Goal: Information Seeking & Learning: Learn about a topic

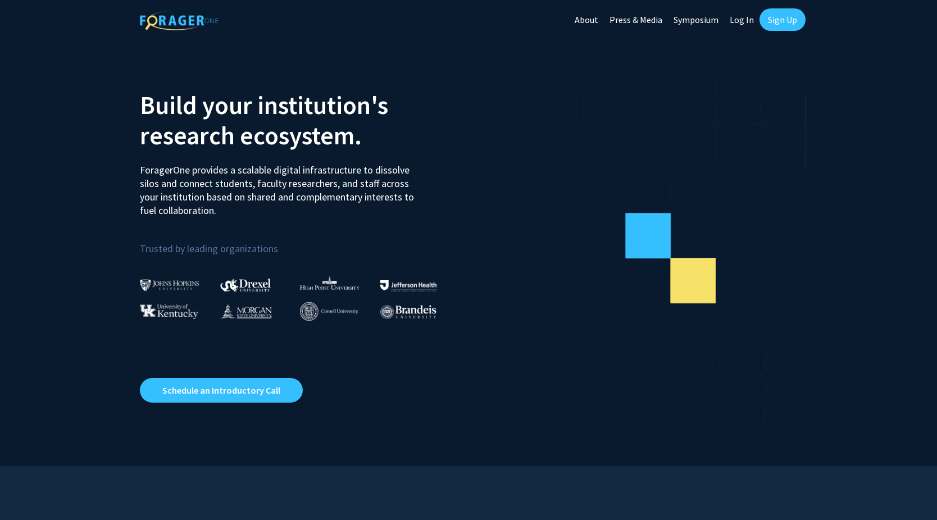
click at [780, 15] on link "Sign Up" at bounding box center [782, 19] width 46 height 22
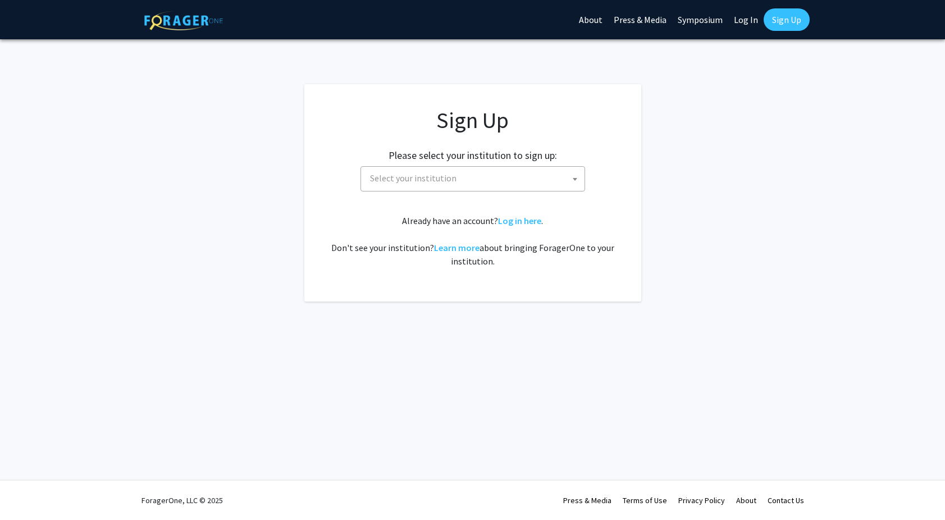
click at [744, 22] on link "Log In" at bounding box center [746, 19] width 35 height 39
select select
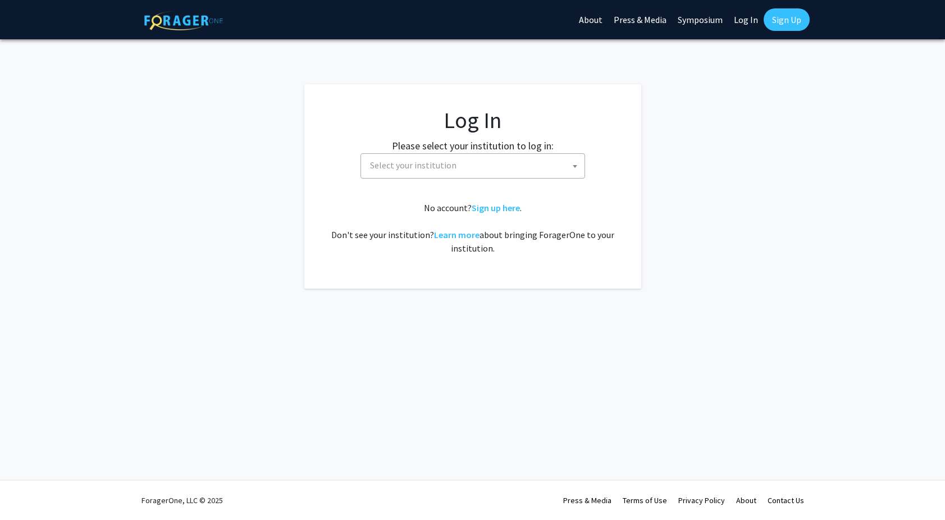
click at [488, 165] on span "Select your institution" at bounding box center [475, 165] width 219 height 23
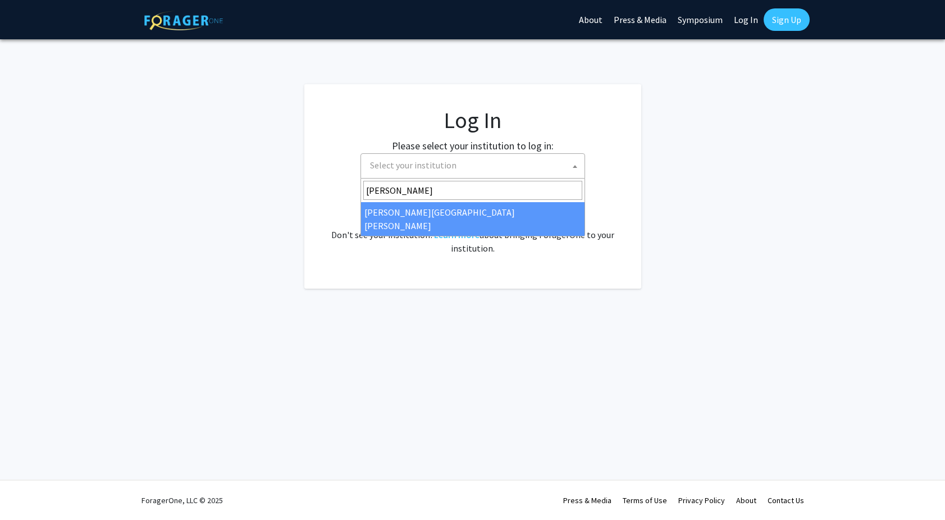
type input "[PERSON_NAME]"
select select "1"
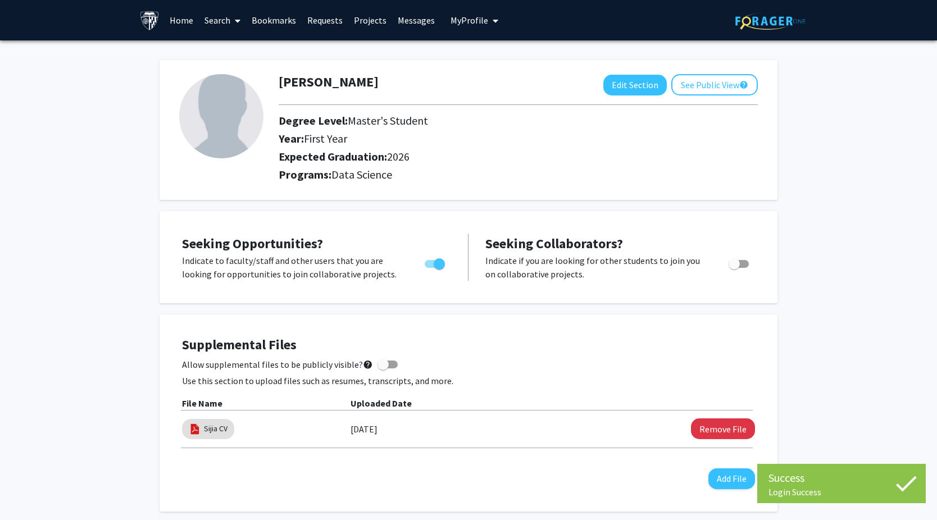
click at [410, 15] on link "Messages" at bounding box center [416, 20] width 48 height 39
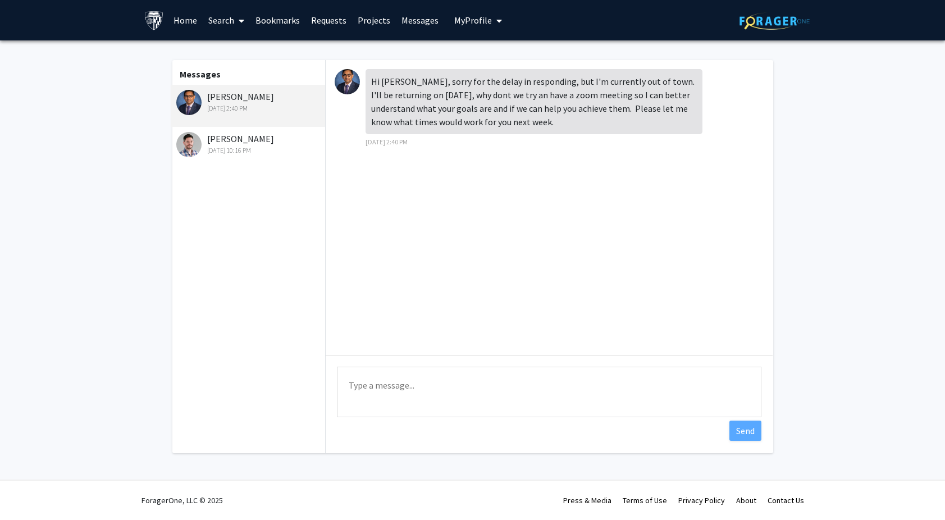
click at [383, 83] on div "Hi [PERSON_NAME], sorry for the delay in responding, but I'm currently out of t…" at bounding box center [534, 101] width 337 height 65
click at [407, 88] on div "Hi [PERSON_NAME], sorry for the delay in responding, but I'm currently out of t…" at bounding box center [534, 101] width 337 height 65
click at [265, 98] on div "[PERSON_NAME] [DATE] 2:40 PM" at bounding box center [249, 102] width 147 height 24
click at [240, 94] on div "[PERSON_NAME] [DATE] 2:40 PM" at bounding box center [249, 102] width 147 height 24
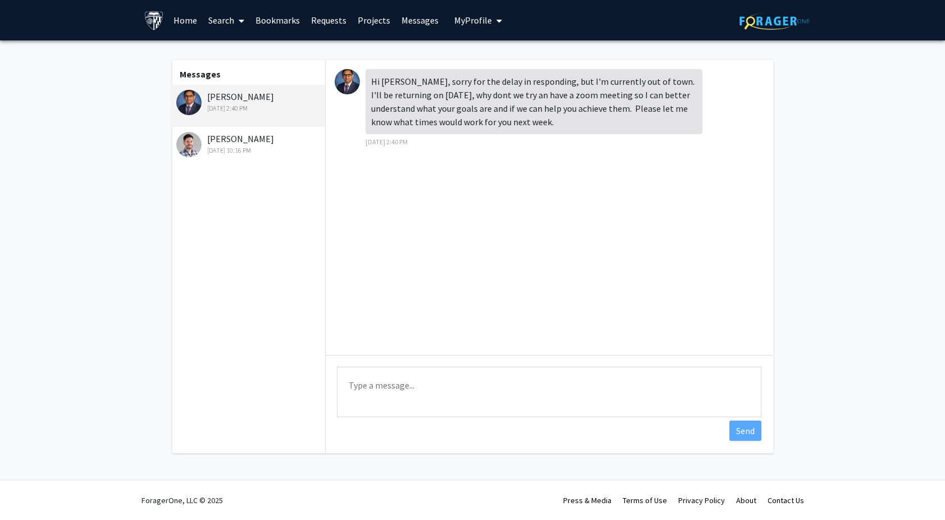
click at [288, 93] on div "[PERSON_NAME] [DATE] 2:40 PM" at bounding box center [249, 102] width 147 height 24
drag, startPoint x: 285, startPoint y: 97, endPoint x: 201, endPoint y: 98, distance: 84.3
click at [201, 98] on div "[PERSON_NAME] [DATE] 2:40 PM" at bounding box center [248, 106] width 155 height 42
copy div "[PERSON_NAME]"
click at [226, 152] on div "Jul 2, 2025 10:16 PM" at bounding box center [249, 150] width 147 height 10
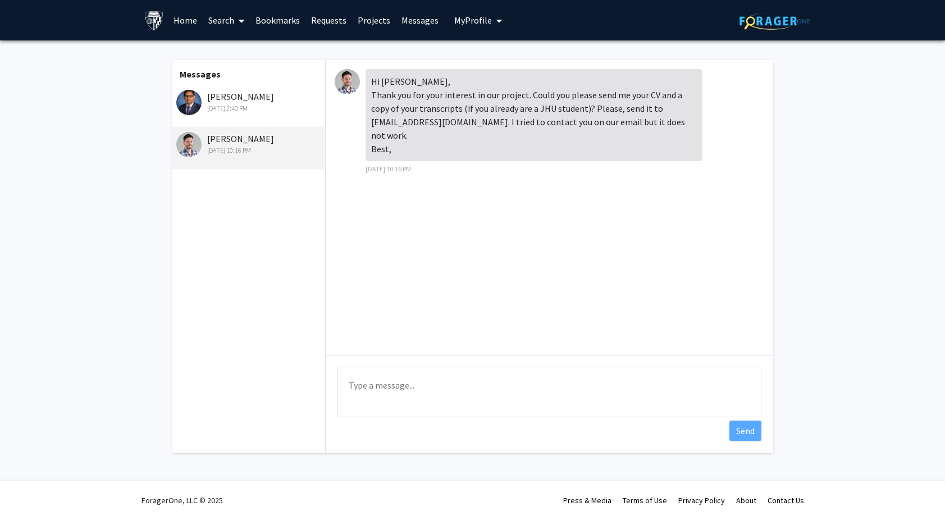
click at [248, 112] on div "Jul 3, 2025 2:40 PM" at bounding box center [249, 108] width 147 height 10
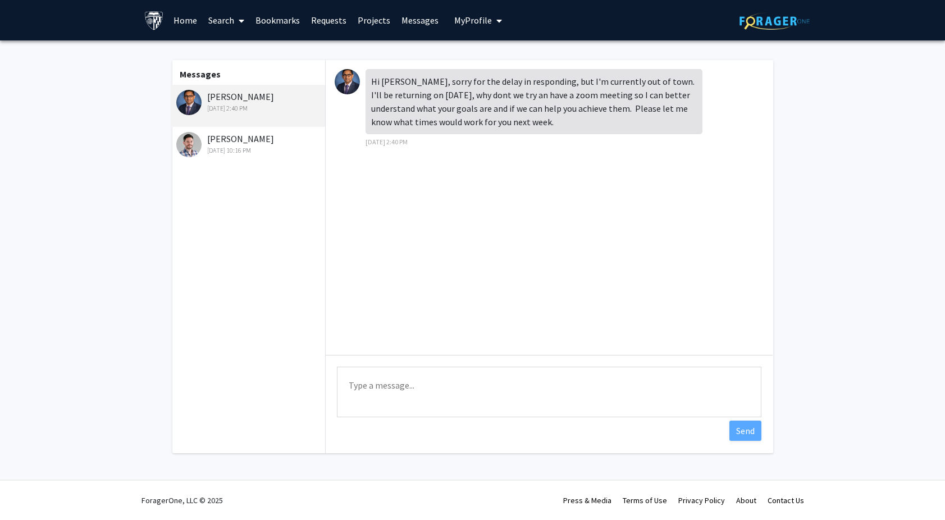
drag, startPoint x: 397, startPoint y: 97, endPoint x: 363, endPoint y: 66, distance: 45.8
click at [363, 66] on div "Hi Sijia, sorry for the delay in responding, but I'm currently out of town. I'l…" at bounding box center [549, 207] width 447 height 295
copy div "Hi Sijia, sorry for the delay in responding, but I'm currently out of town. I'l…"
click at [547, 213] on div "Hi Sijia, sorry for the delay in responding, but I'm currently out of town. I'l…" at bounding box center [549, 207] width 447 height 295
click at [432, 377] on textarea "Type a message" at bounding box center [550, 392] width 425 height 51
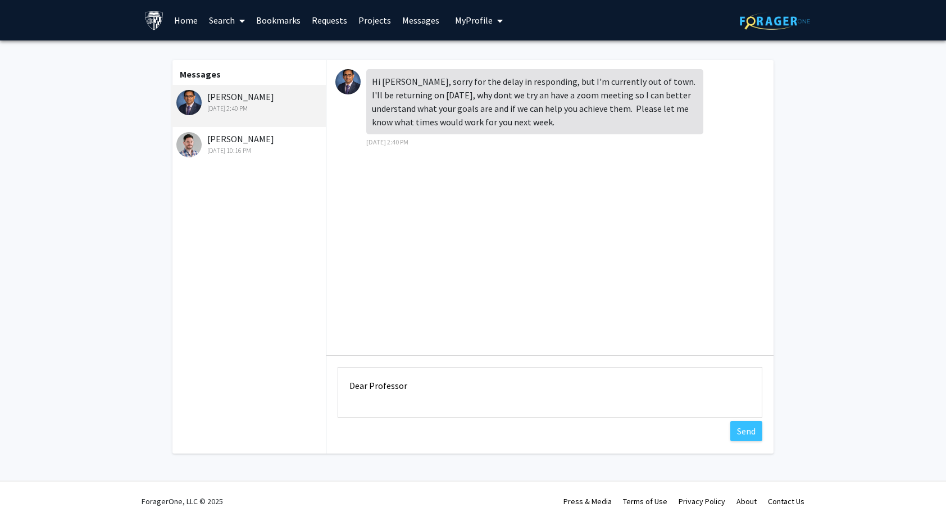
type textarea "Dear Professor"
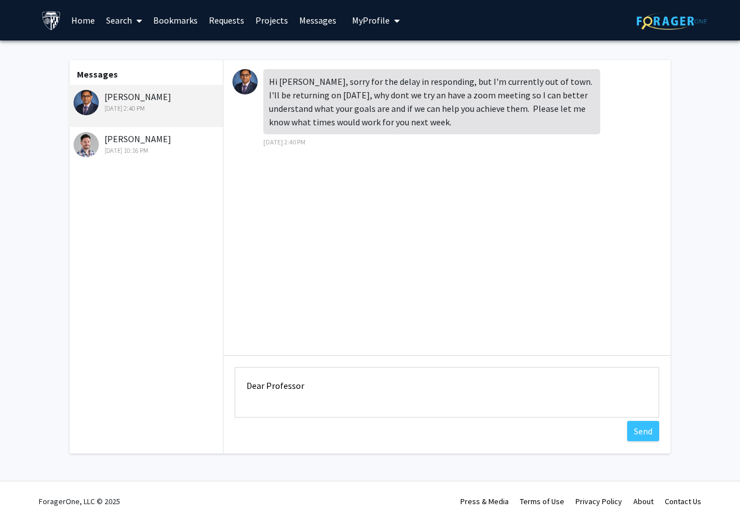
drag, startPoint x: 251, startPoint y: 219, endPoint x: 297, endPoint y: 129, distance: 101.2
click at [251, 218] on div "Hi Sijia, sorry for the delay in responding, but I'm currently out of town. I'l…" at bounding box center [447, 207] width 447 height 295
click at [351, 174] on div "Hi Sijia, sorry for the delay in responding, but I'm currently out of town. I'l…" at bounding box center [447, 207] width 447 height 295
drag, startPoint x: 348, startPoint y: 366, endPoint x: 262, endPoint y: 395, distance: 91.3
click at [242, 385] on div "Type a message Dear Professor Send" at bounding box center [447, 393] width 447 height 77
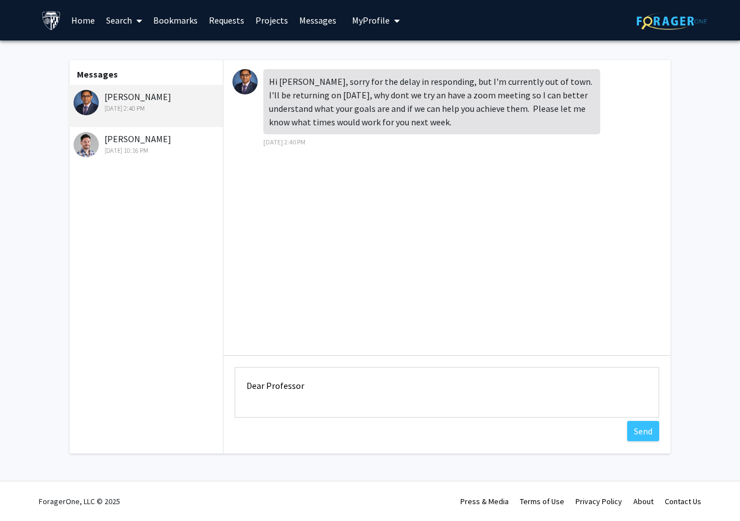
click at [143, 145] on div "Laureano Moro-Velazquez Jul 2, 2025 10:16 PM" at bounding box center [147, 144] width 147 height 24
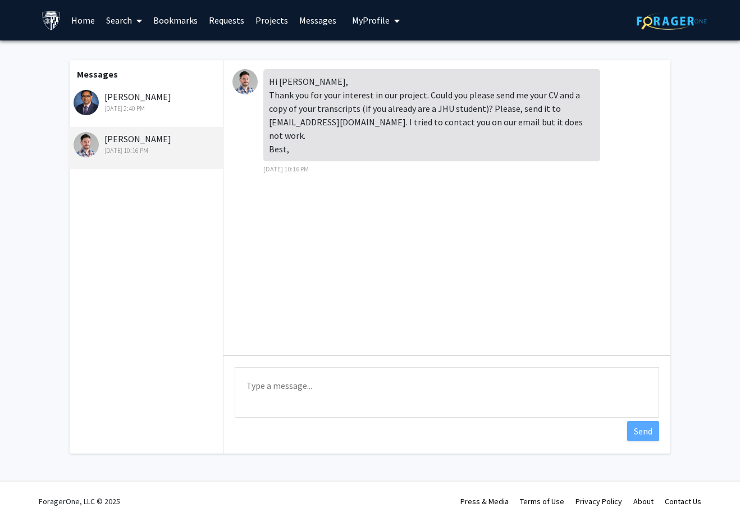
click at [154, 111] on div "Jul 3, 2025 2:40 PM" at bounding box center [147, 108] width 147 height 10
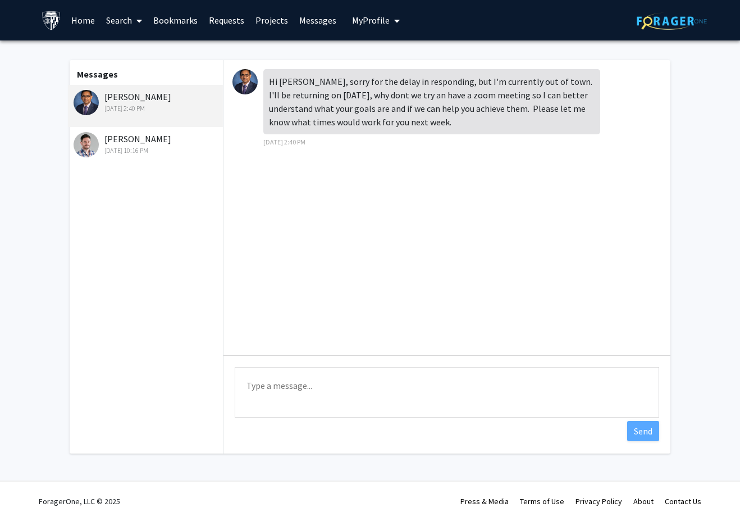
click at [107, 147] on div "Jul 2, 2025 10:16 PM" at bounding box center [147, 150] width 147 height 10
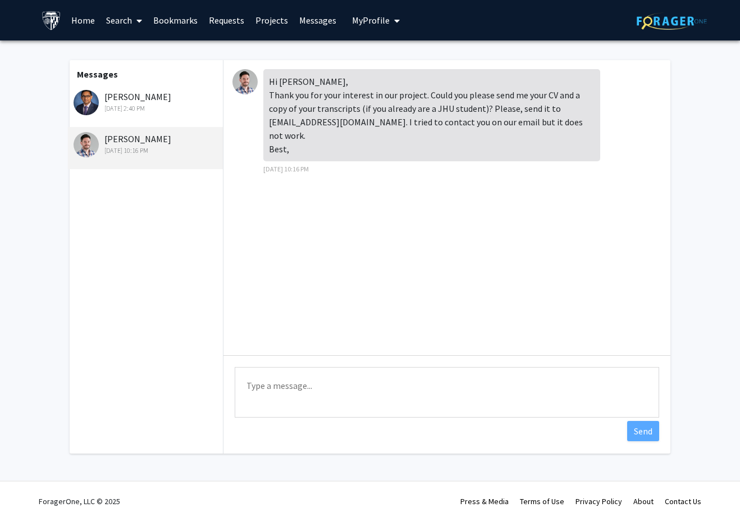
drag, startPoint x: 244, startPoint y: 76, endPoint x: 448, endPoint y: 127, distance: 210.6
click at [470, 135] on div "Hi Sijia, Thank you for your interest in our project. Could you please send me …" at bounding box center [431, 115] width 337 height 92
click at [245, 84] on img at bounding box center [245, 81] width 25 height 25
click at [84, 143] on img at bounding box center [86, 144] width 25 height 25
drag, startPoint x: 210, startPoint y: 140, endPoint x: 103, endPoint y: 142, distance: 106.2
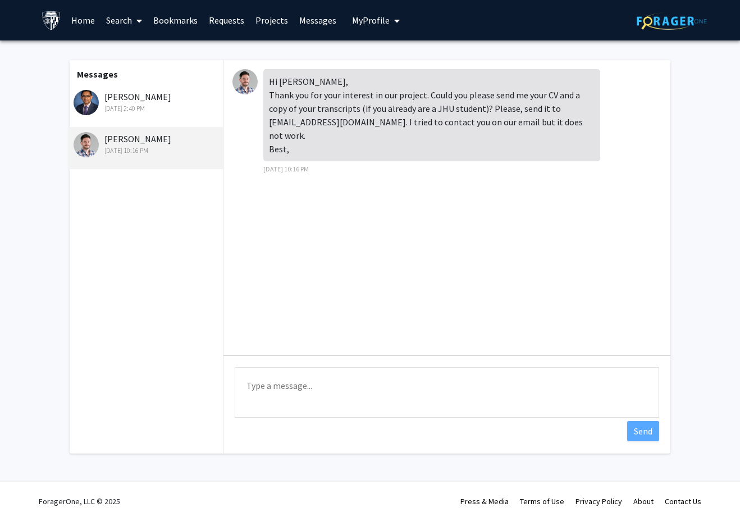
click at [103, 142] on div "Laureano Moro-Velazquez Jul 2, 2025 10:16 PM" at bounding box center [147, 144] width 147 height 24
copy div "Laureano Moro-Velazquez"
click at [79, 24] on link "Home" at bounding box center [83, 20] width 35 height 39
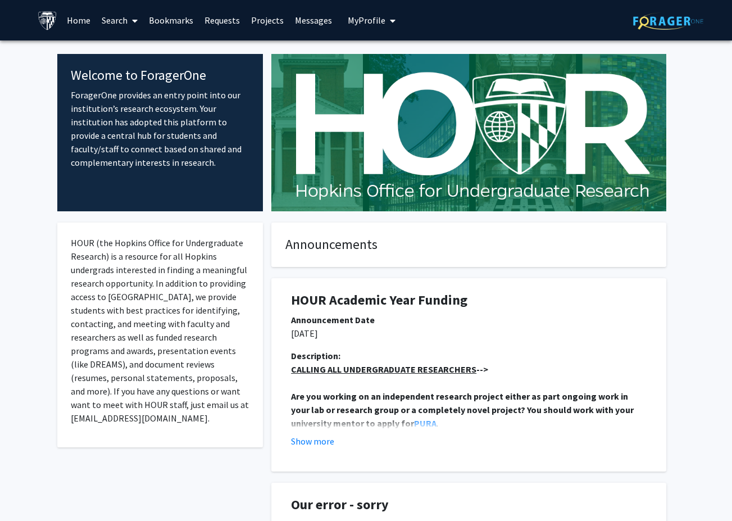
click at [107, 17] on link "Search" at bounding box center [119, 20] width 47 height 39
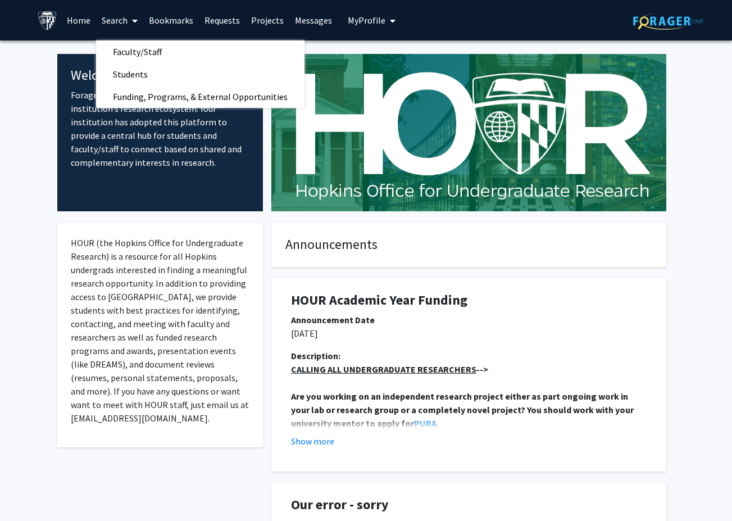
click at [367, 25] on span "My Profile" at bounding box center [367, 20] width 38 height 11
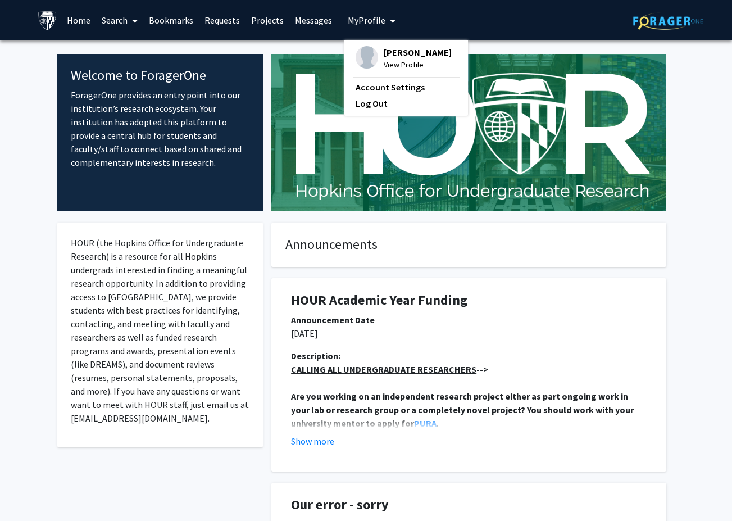
click at [215, 19] on link "Requests" at bounding box center [222, 20] width 47 height 39
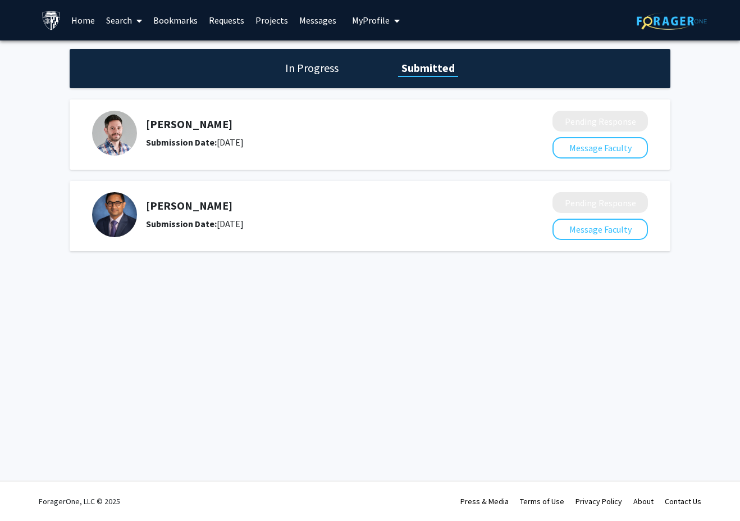
click at [176, 128] on h5 "Laureano Moro-Velazquez" at bounding box center [319, 123] width 347 height 13
click at [119, 134] on img at bounding box center [114, 133] width 45 height 45
drag, startPoint x: 291, startPoint y: 113, endPoint x: 149, endPoint y: 121, distance: 142.4
click at [143, 117] on div "Laureano Moro-Velazquez Submission Date: July 02, 2025" at bounding box center [314, 133] width 445 height 45
drag, startPoint x: 144, startPoint y: 120, endPoint x: 318, endPoint y: 128, distance: 173.7
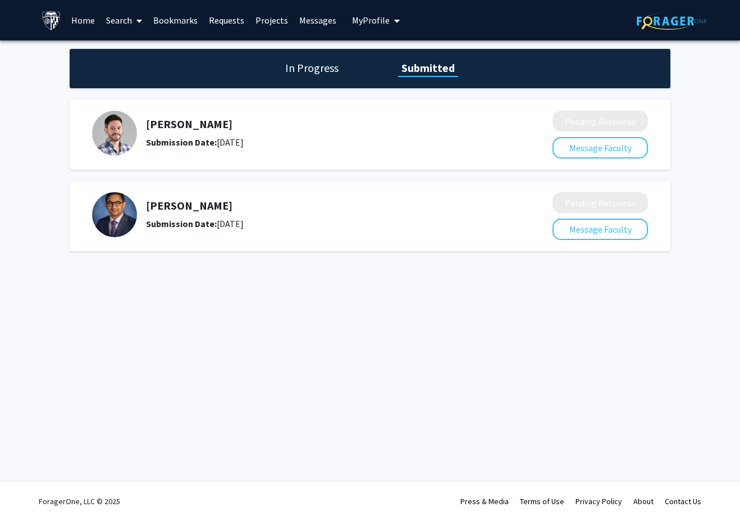
click at [318, 128] on div "Laureano Moro-Velazquez Submission Date: July 02, 2025" at bounding box center [314, 133] width 445 height 45
copy h5 "Laureano Moro-Velazquez"
click at [198, 206] on h5 "Sandeep Wontakal" at bounding box center [319, 205] width 347 height 13
click at [101, 203] on img at bounding box center [114, 214] width 45 height 45
click at [126, 21] on link "Search" at bounding box center [124, 20] width 47 height 39
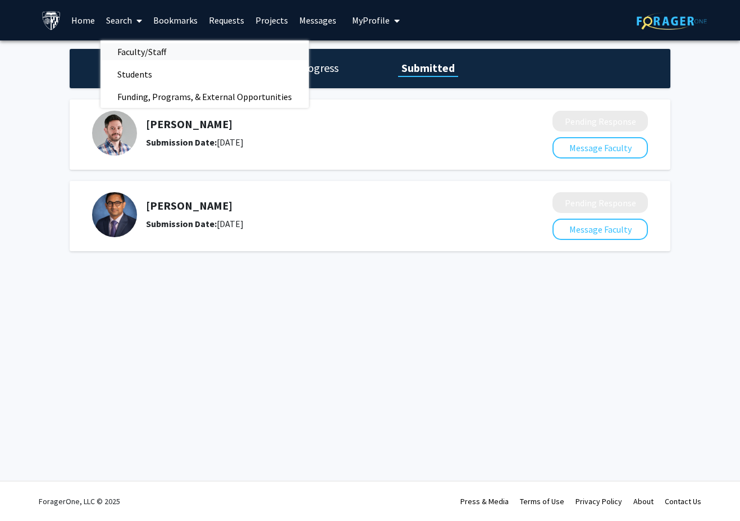
click at [151, 52] on span "Faculty/Staff" at bounding box center [142, 51] width 83 height 22
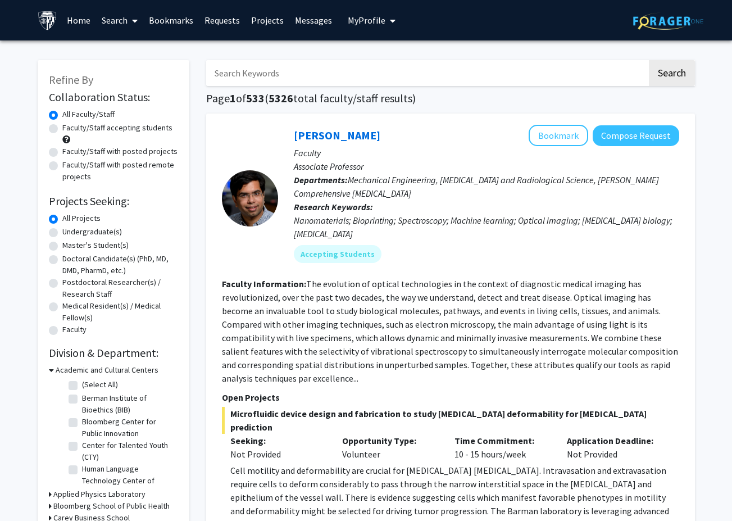
click at [290, 70] on input "Search Keywords" at bounding box center [426, 73] width 441 height 26
paste input "Sandeep Wontakal"
type input "Sandeep Wontakal"
click at [649, 60] on button "Search" at bounding box center [672, 73] width 46 height 26
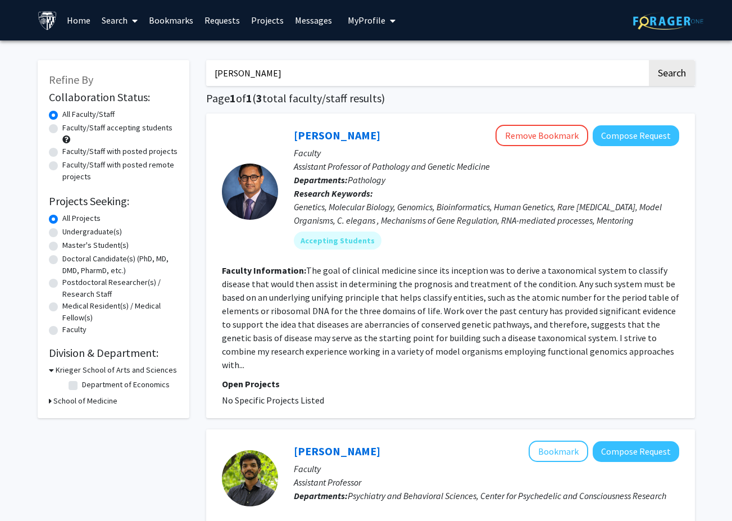
click at [357, 143] on div "Sandeep Wontakal Remove Bookmark Compose Request" at bounding box center [486, 135] width 385 height 21
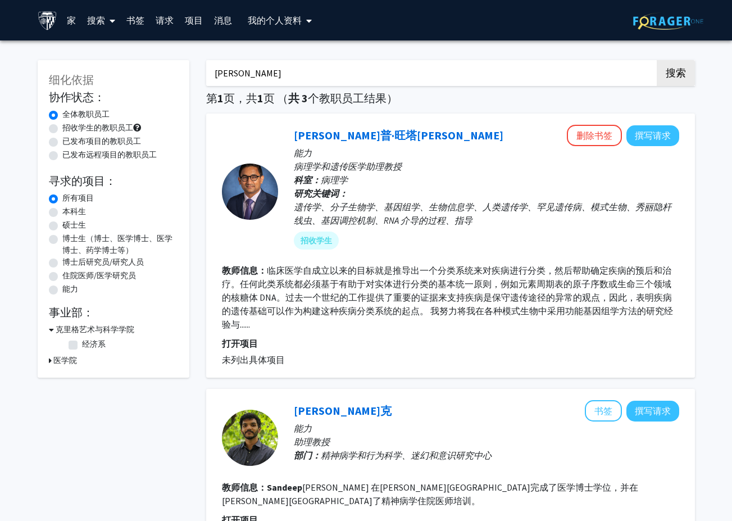
click at [243, 339] on p "打开项目" at bounding box center [450, 342] width 457 height 13
click at [244, 344] on p "打开项目" at bounding box center [450, 342] width 457 height 13
click at [324, 138] on link "桑迪普·旺塔卡尔" at bounding box center [399, 135] width 210 height 14
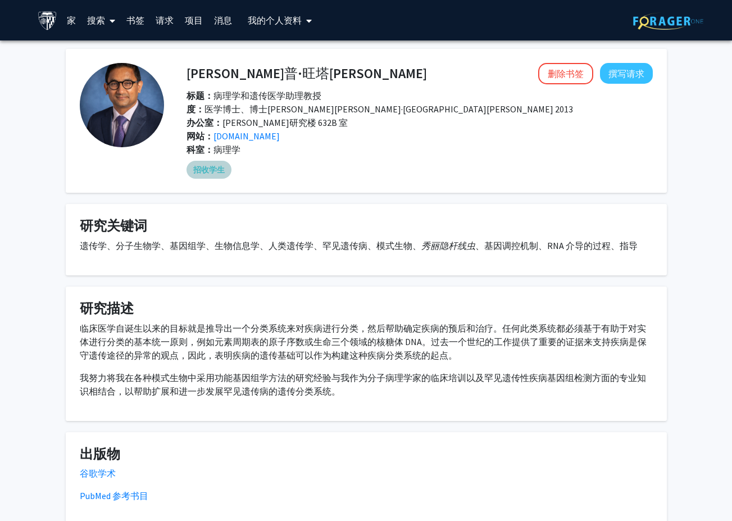
click at [225, 169] on mat-chip "招收学生" at bounding box center [208, 170] width 45 height 18
drag, startPoint x: 408, startPoint y: 174, endPoint x: 299, endPoint y: 149, distance: 111.9
click at [407, 175] on div "招收学生" at bounding box center [419, 169] width 471 height 22
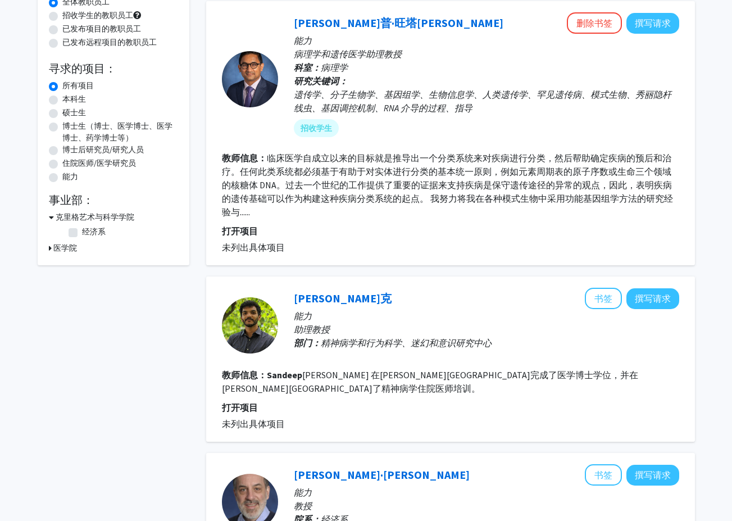
scroll to position [56, 0]
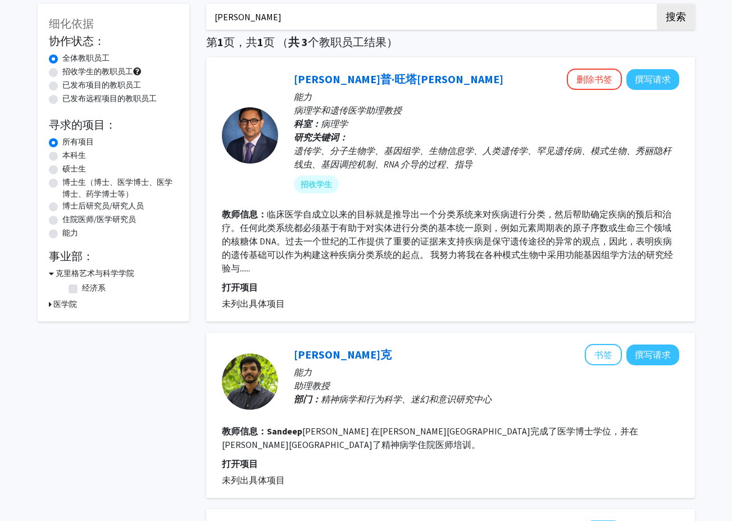
click at [416, 116] on p "病理学和遗传医学助理教授" at bounding box center [486, 109] width 385 height 13
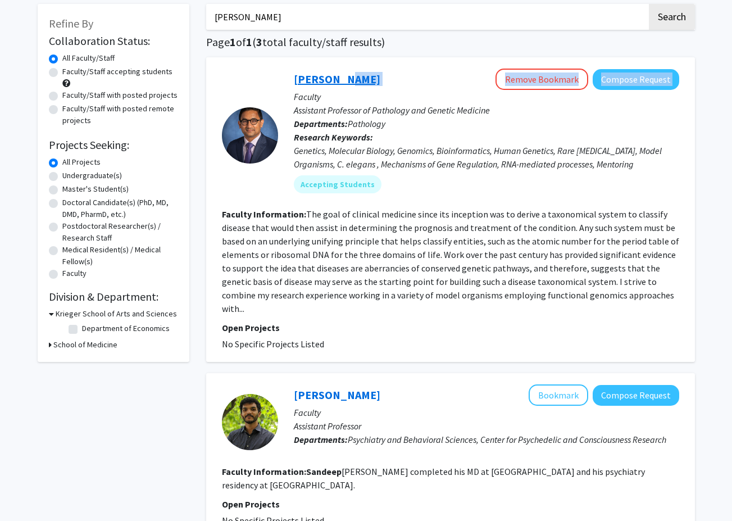
drag, startPoint x: 405, startPoint y: 81, endPoint x: 340, endPoint y: 83, distance: 64.6
click at [340, 83] on div "Sandeep Wontakal Remove Bookmark Compose Request" at bounding box center [486, 79] width 385 height 21
copy div "Wontakal Remove Bookmark Compose Request"
click at [431, 115] on p "Assistant Professor of Pathology and Genetic Medicine" at bounding box center [486, 109] width 385 height 13
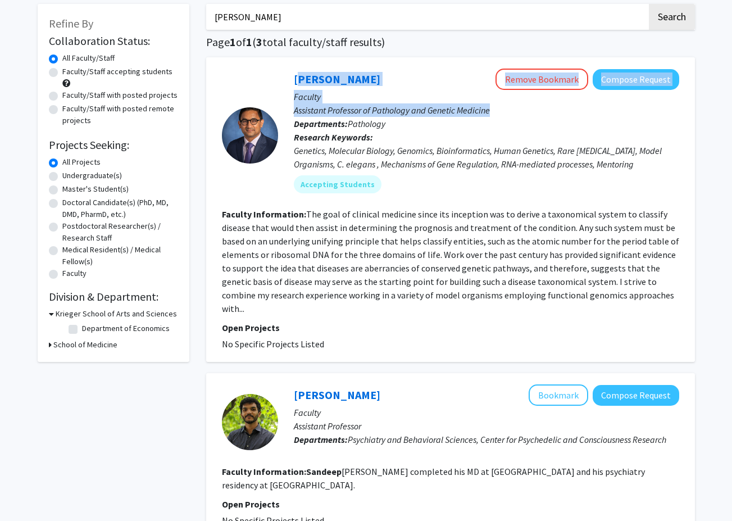
drag, startPoint x: 463, startPoint y: 111, endPoint x: 283, endPoint y: 79, distance: 183.2
click at [283, 79] on div "Sandeep Wontakal Remove Bookmark Compose Request Faculty Assistant Professor of…" at bounding box center [478, 135] width 401 height 133
copy div "Sandeep Wontakal Remove Bookmark Compose Request Faculty Assistant Professor of…"
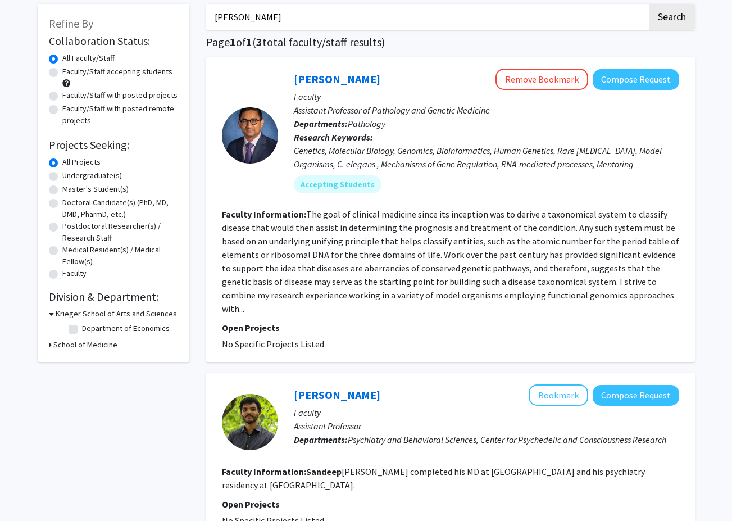
drag, startPoint x: 335, startPoint y: 22, endPoint x: 115, endPoint y: 17, distance: 220.3
click at [115, 17] on div "Refine By Collaboration Status: Collaboration Status All Faculty/Staff Collabor…" at bounding box center [366, 400] width 674 height 814
paste input "Laureano Moro-Velazquez"
type input "Laureano Moro-Velazquez"
click at [649, 4] on button "Search" at bounding box center [672, 17] width 46 height 26
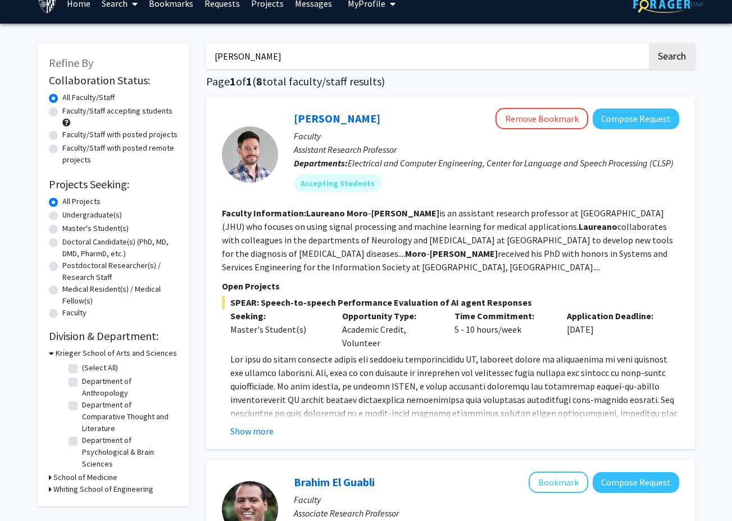
scroll to position [56, 0]
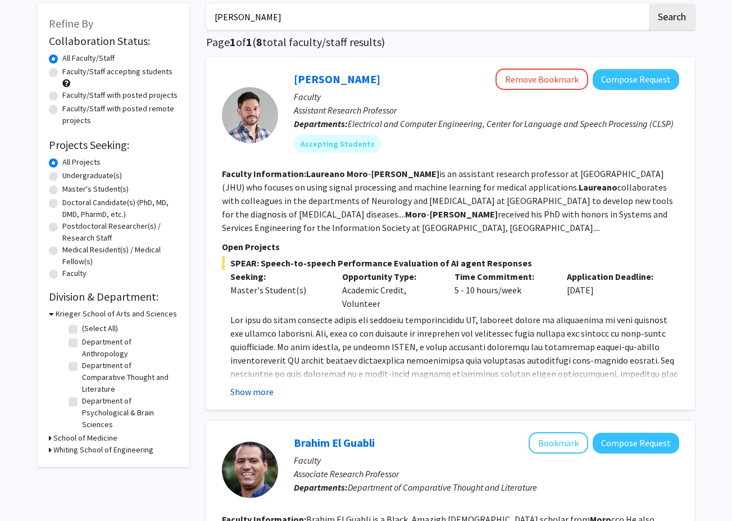
click at [264, 390] on button "Show more" at bounding box center [251, 391] width 43 height 13
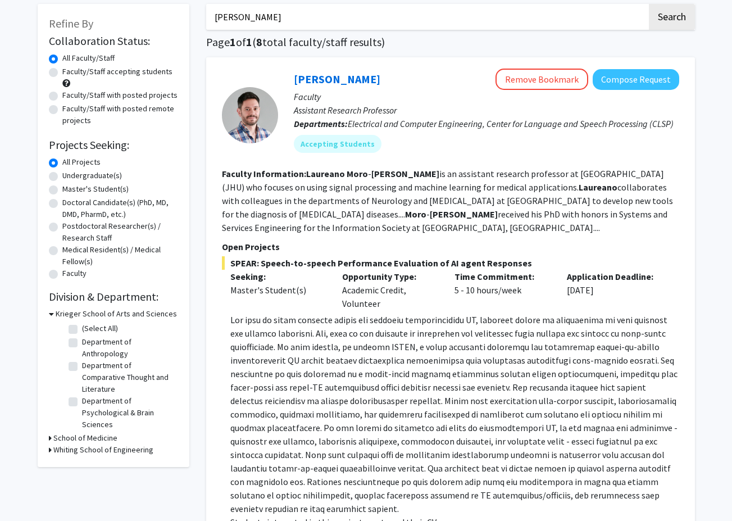
click at [412, 206] on fg-read-more "Laureano Moro - Velazquez is an assistant research professor at Johns Hopkins U…" at bounding box center [447, 200] width 451 height 65
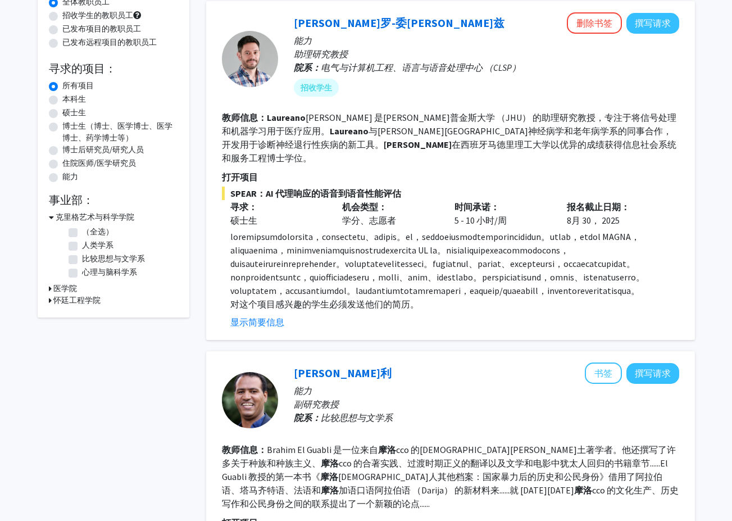
scroll to position [169, 0]
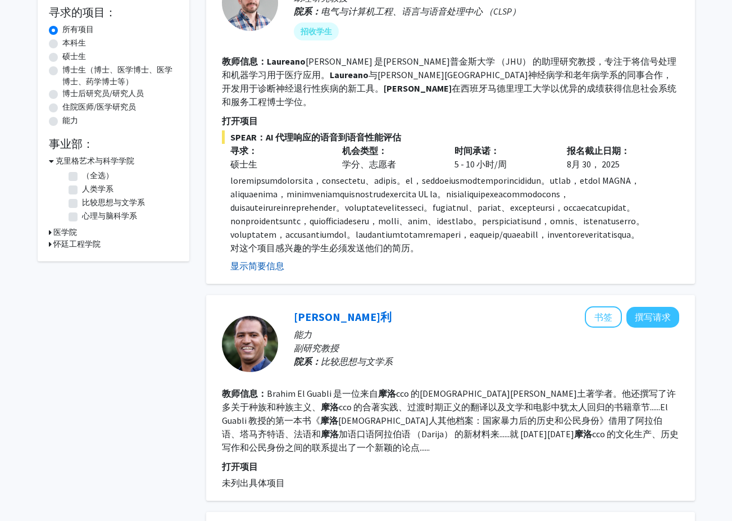
click at [279, 272] on button "显示简要信息" at bounding box center [257, 265] width 54 height 13
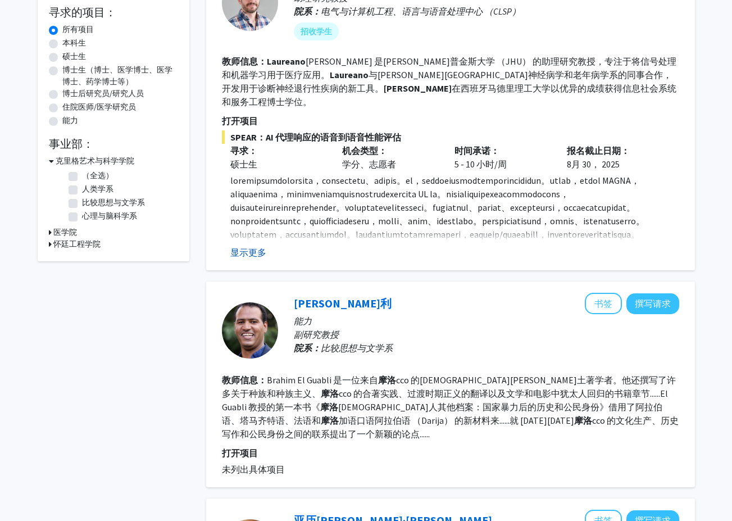
click at [244, 245] on button "显示更多" at bounding box center [248, 251] width 36 height 13
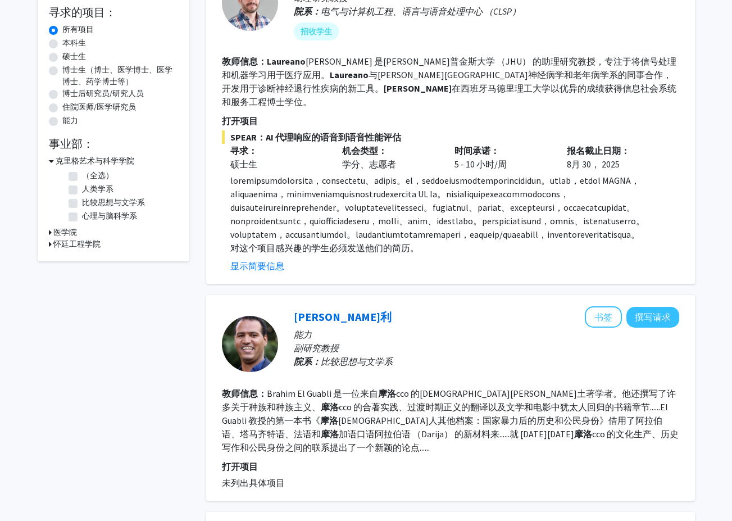
scroll to position [112, 0]
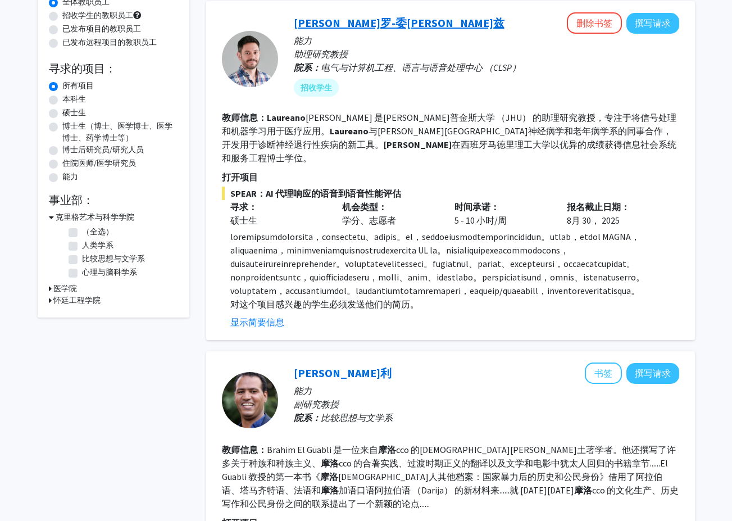
click at [353, 24] on link "劳雷亚诺·莫罗-委拉斯开兹" at bounding box center [399, 23] width 211 height 14
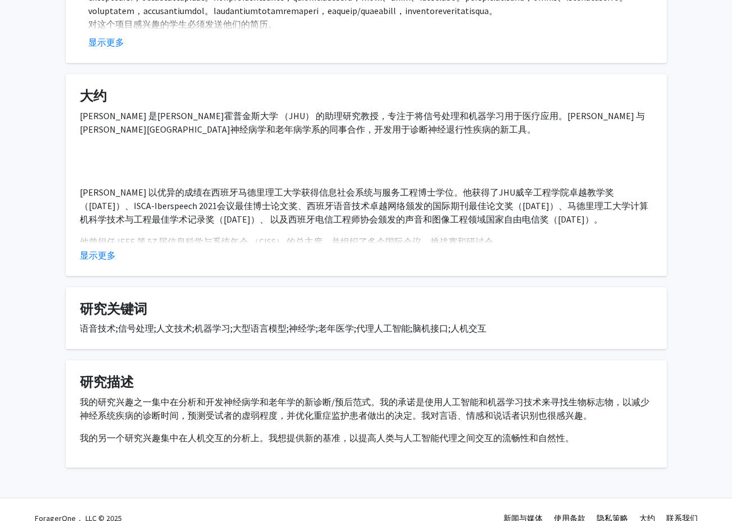
scroll to position [279, 0]
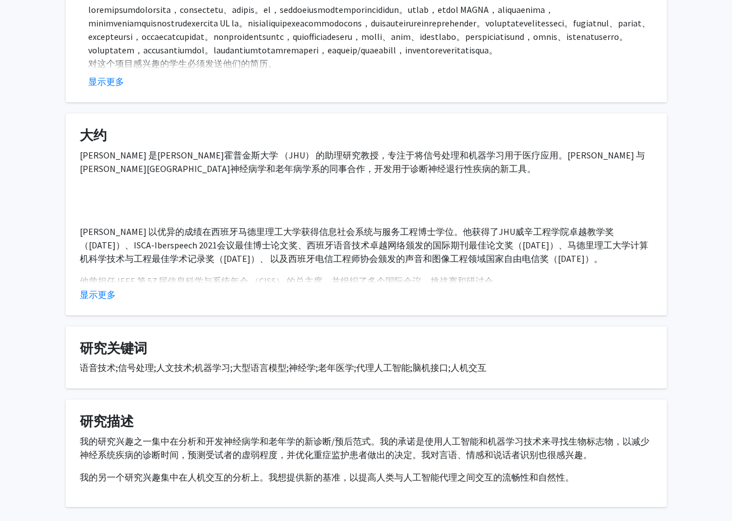
click at [104, 295] on button "显示更多" at bounding box center [98, 294] width 36 height 13
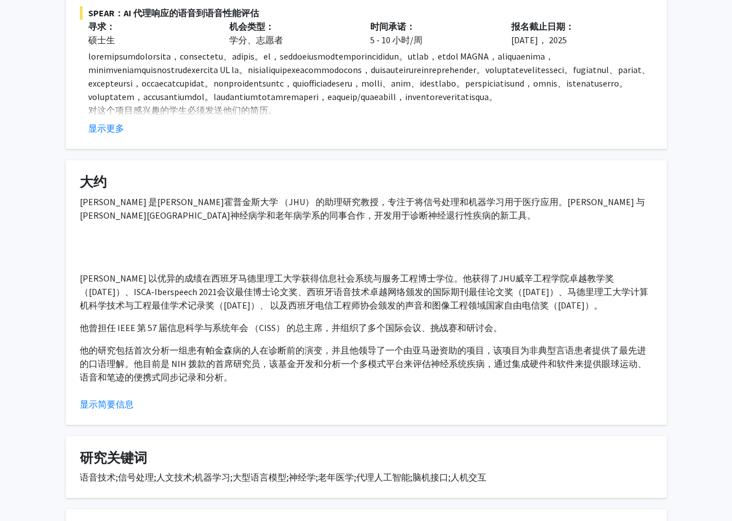
scroll to position [223, 0]
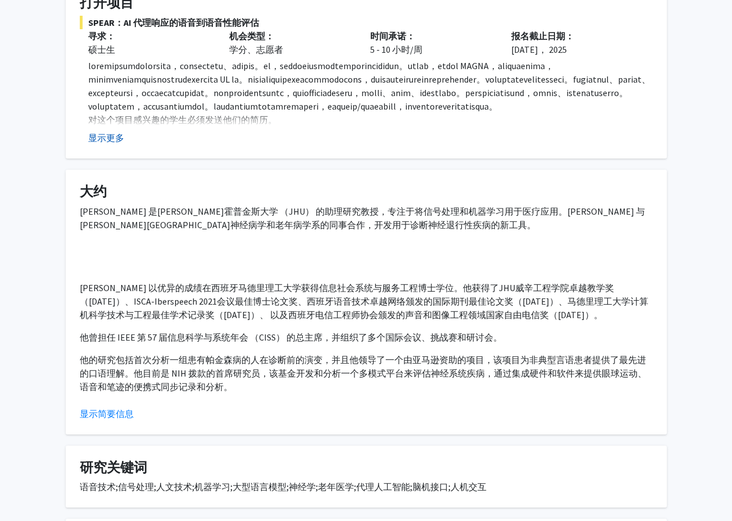
click at [109, 144] on button "显示更多" at bounding box center [106, 137] width 36 height 13
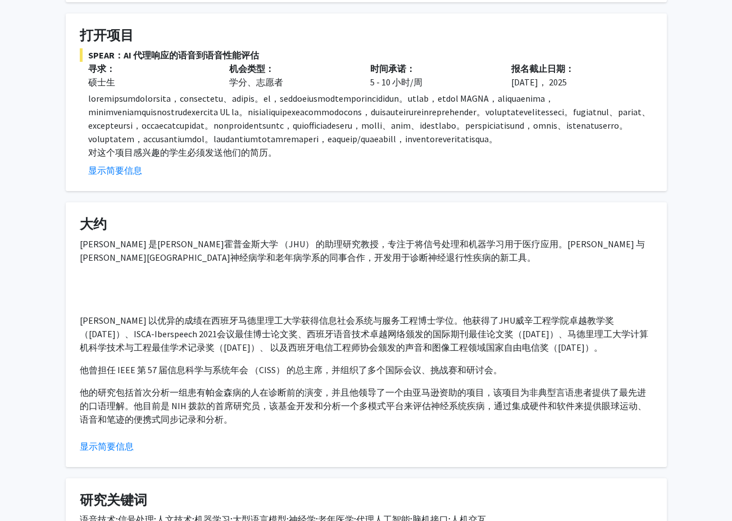
scroll to position [0, 0]
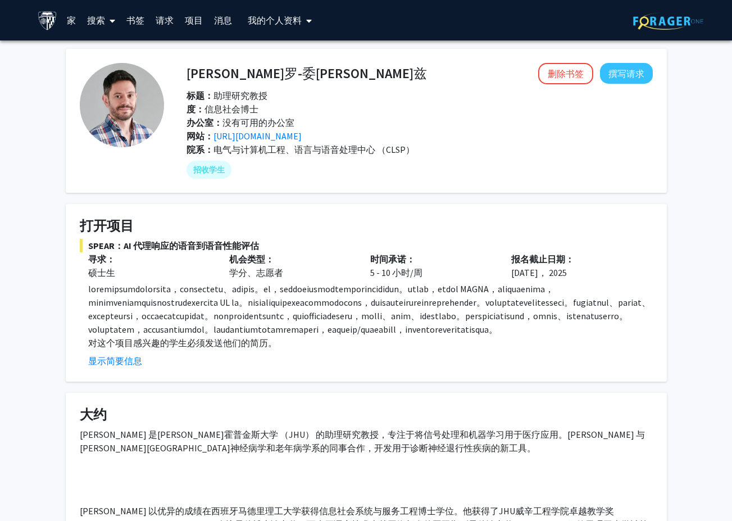
click at [286, 20] on font "我的个人资料" at bounding box center [275, 20] width 54 height 11
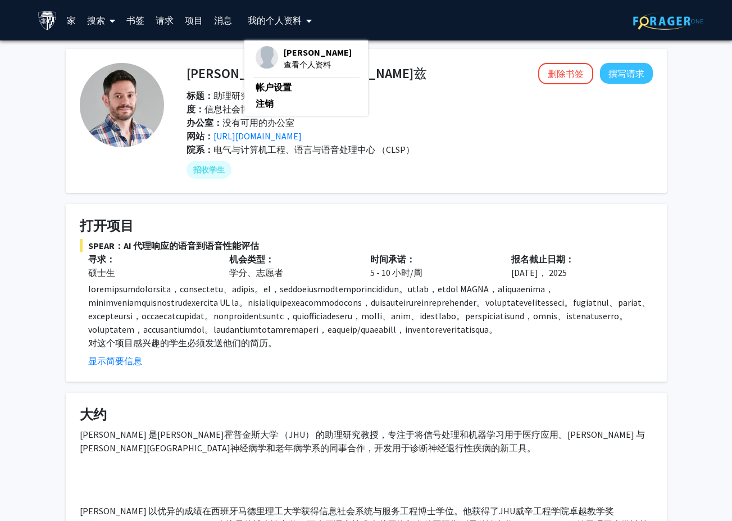
click at [162, 23] on font "请求" at bounding box center [165, 20] width 18 height 11
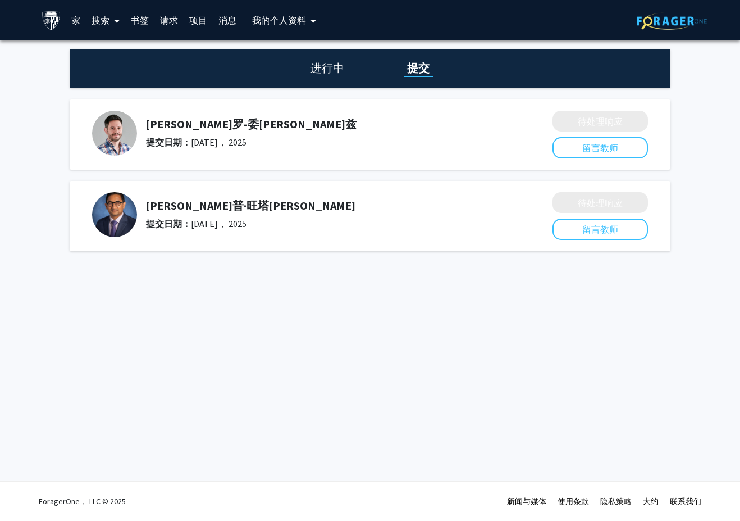
click at [337, 71] on h1 "进行中" at bounding box center [327, 68] width 40 height 16
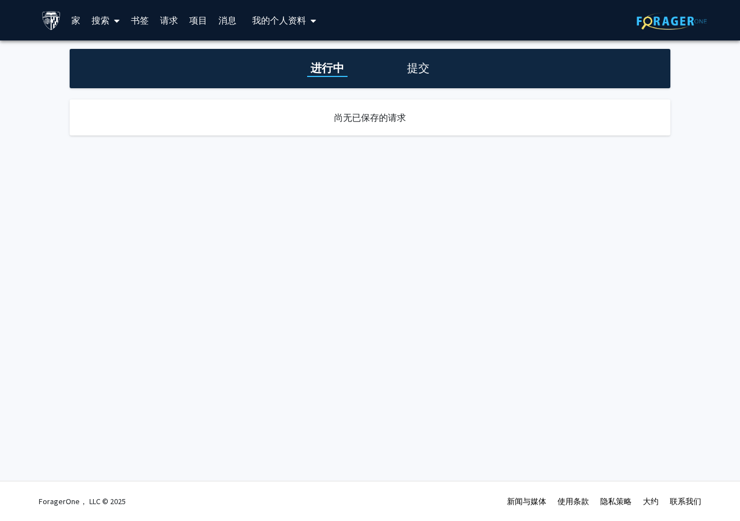
click at [415, 68] on h1 "提交" at bounding box center [418, 68] width 29 height 16
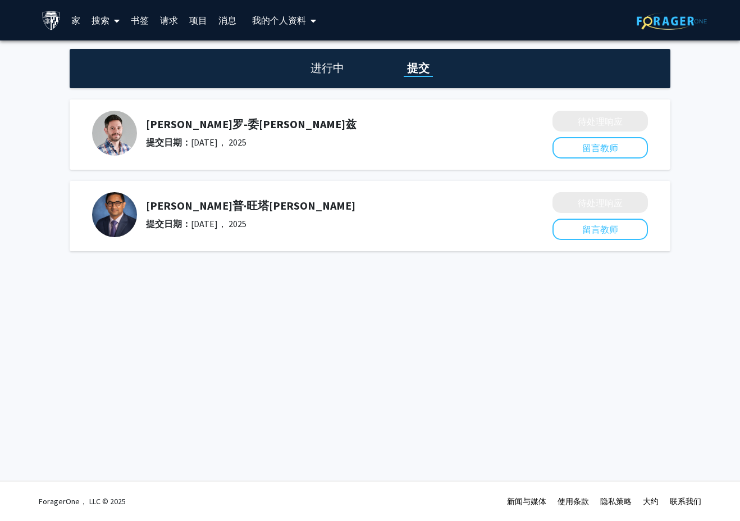
click at [219, 116] on div "劳雷亚诺·莫罗-委拉斯开兹 提交日期： 7月 02， 2025" at bounding box center [314, 133] width 445 height 45
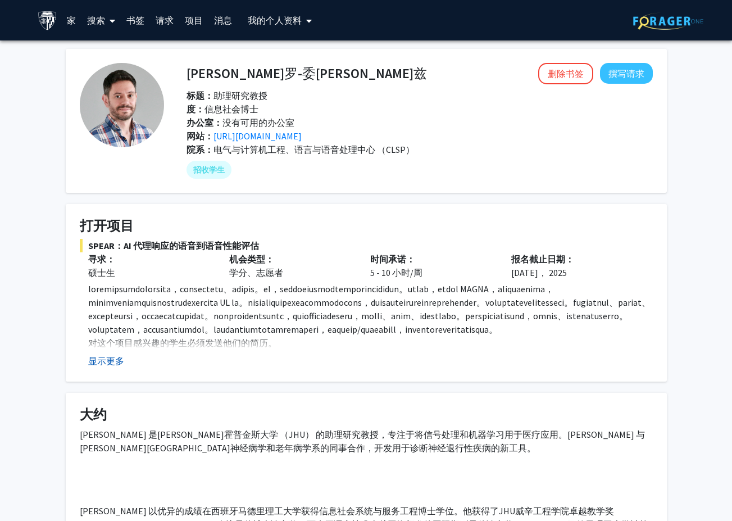
click at [112, 363] on button "显示更多" at bounding box center [106, 360] width 36 height 13
click at [160, 23] on font "请求" at bounding box center [165, 20] width 18 height 11
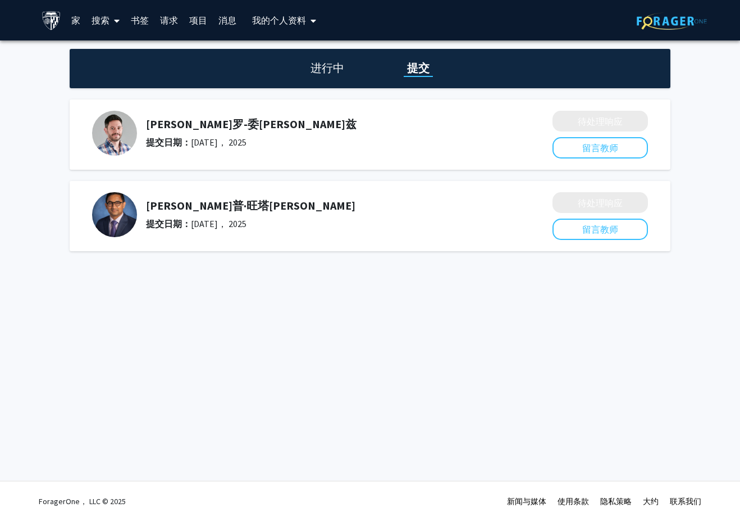
click at [96, 17] on font "搜索" at bounding box center [101, 20] width 18 height 11
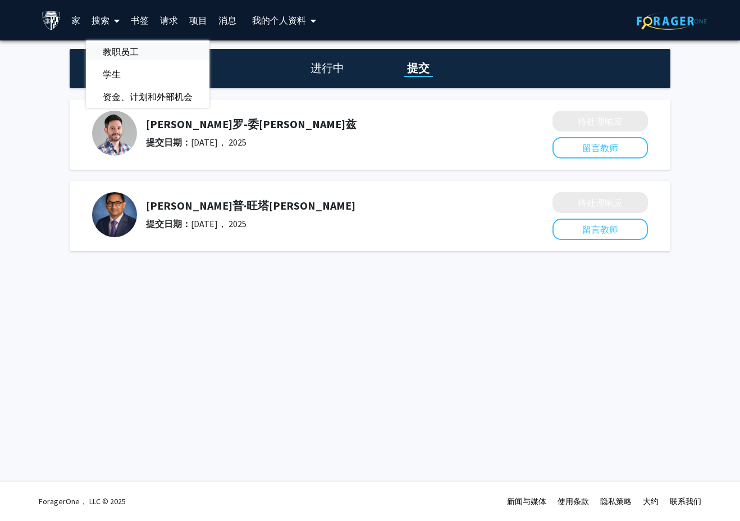
click at [122, 54] on span "教职员工" at bounding box center [121, 51] width 70 height 22
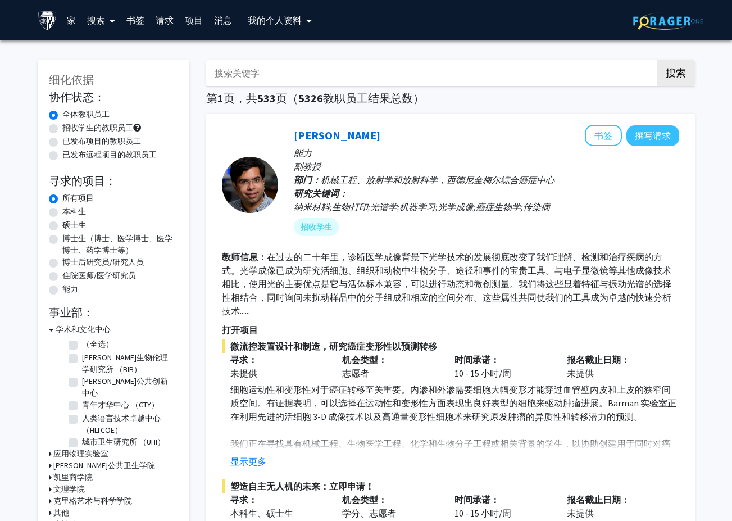
click at [71, 19] on link "家" at bounding box center [71, 20] width 20 height 39
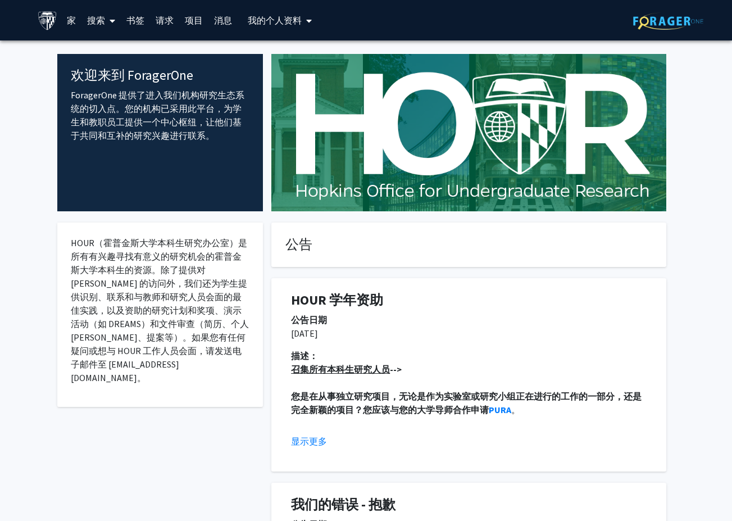
click at [161, 17] on font "请求" at bounding box center [165, 20] width 18 height 11
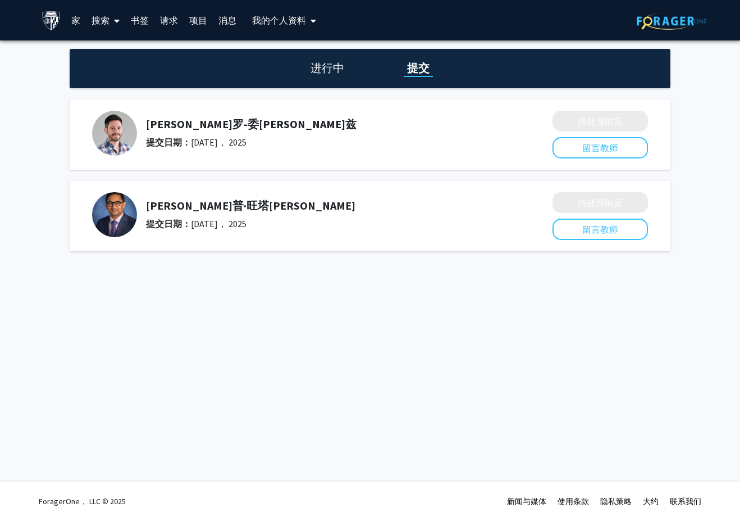
drag, startPoint x: 99, startPoint y: 15, endPoint x: 105, endPoint y: 17, distance: 6.0
click at [103, 16] on font "搜索" at bounding box center [101, 20] width 18 height 11
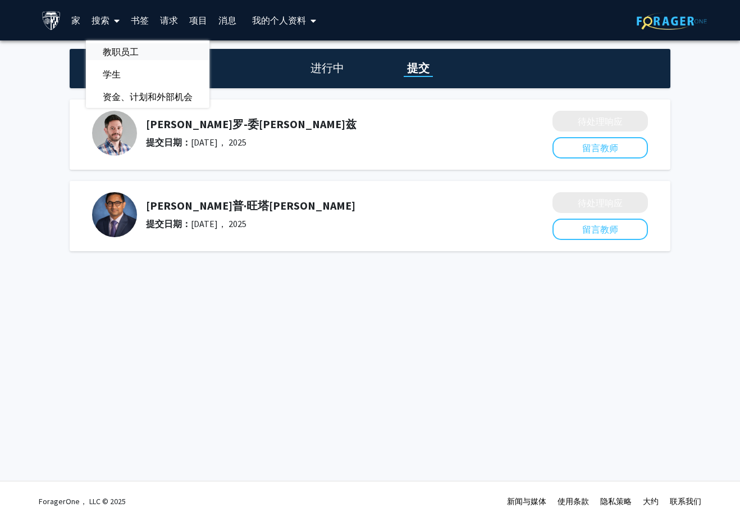
click at [121, 44] on span "教职员工" at bounding box center [121, 51] width 70 height 22
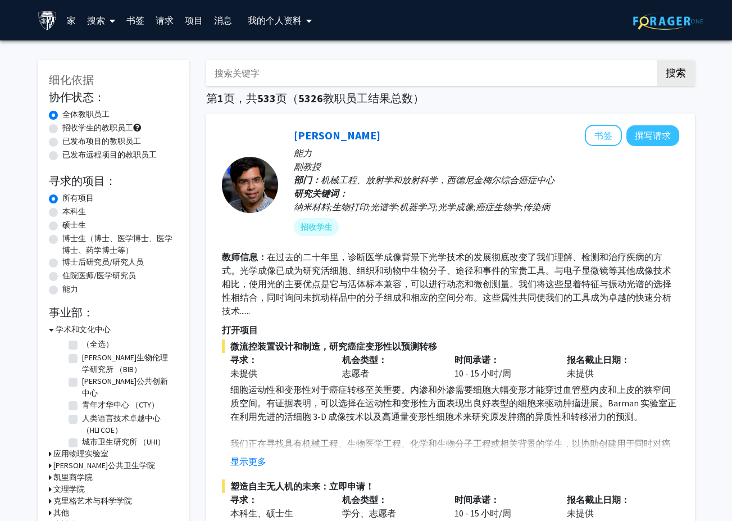
click at [257, 68] on input "搜索关键字" at bounding box center [426, 73] width 441 height 26
type input "data science"
click at [657, 60] on button "搜索" at bounding box center [676, 73] width 38 height 26
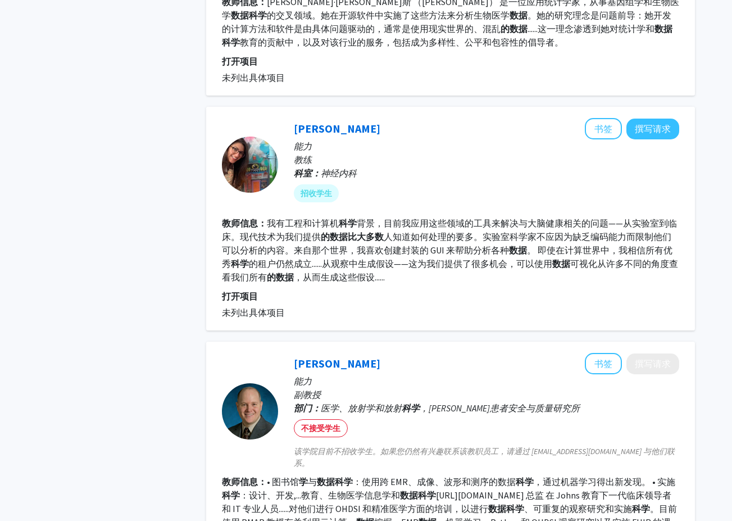
scroll to position [955, 0]
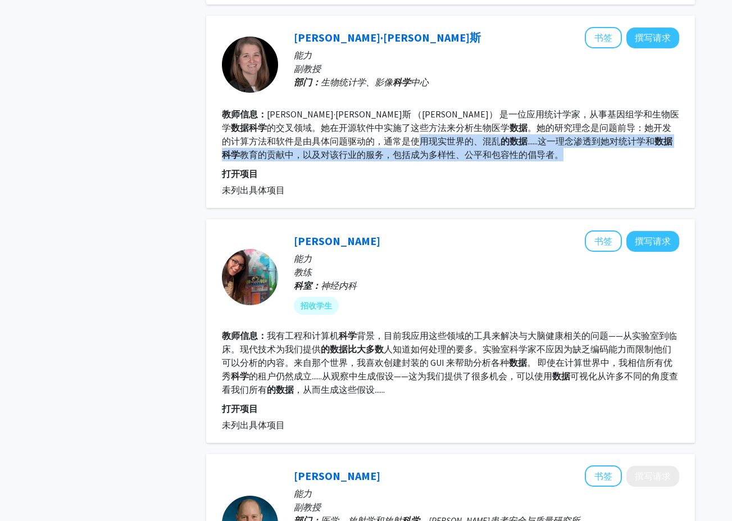
drag, startPoint x: 481, startPoint y: 158, endPoint x: 343, endPoint y: 138, distance: 140.1
click at [343, 138] on fg-read-more "斯蒂芬妮·希克斯 （Stephanie Hicks） 是一位应用统计学家，从事基因组学和生物医学 数据 科学 的交叉领域。她在开源软件中实施了这些方法来分析生…" at bounding box center [450, 134] width 457 height 52
click at [515, 152] on section "教师信息： 斯蒂芬妮·希克斯 （Stephanie Hicks） 是一位应用统计学家，从事基因组学和生物医学 数据 科学 的交叉领域。她在开源软件中实施了这些…" at bounding box center [450, 134] width 457 height 54
click at [518, 159] on section "教师信息： 斯蒂芬妮·希克斯 （Stephanie Hicks） 是一位应用统计学家，从事基因组学和生物医学 数据 科学 的交叉领域。她在开源软件中实施了这些…" at bounding box center [450, 134] width 457 height 54
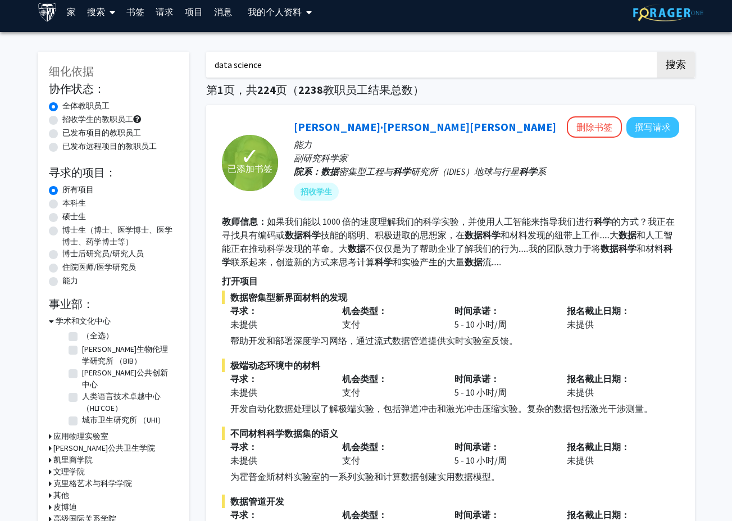
scroll to position [0, 0]
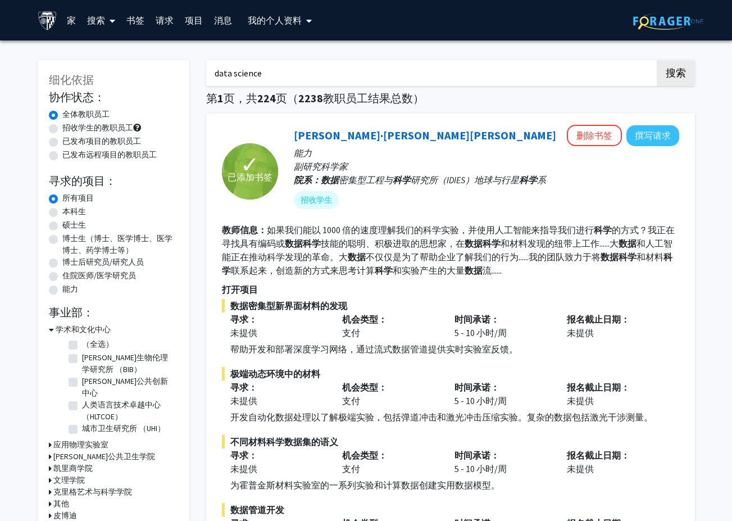
click at [72, 211] on label "本科生" at bounding box center [74, 212] width 24 height 12
click at [70, 211] on input "本科生" at bounding box center [65, 209] width 7 height 7
radio input "true"
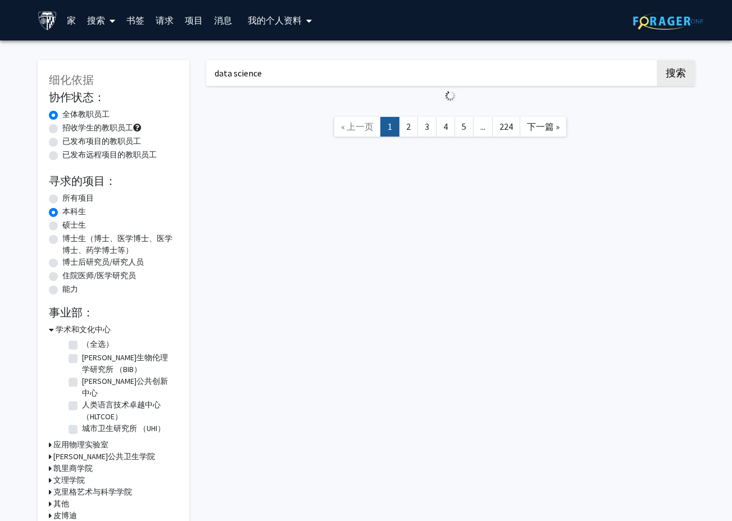
click at [74, 222] on label "硕士生" at bounding box center [74, 225] width 24 height 12
click at [70, 222] on input "硕士生" at bounding box center [65, 222] width 7 height 7
radio input "true"
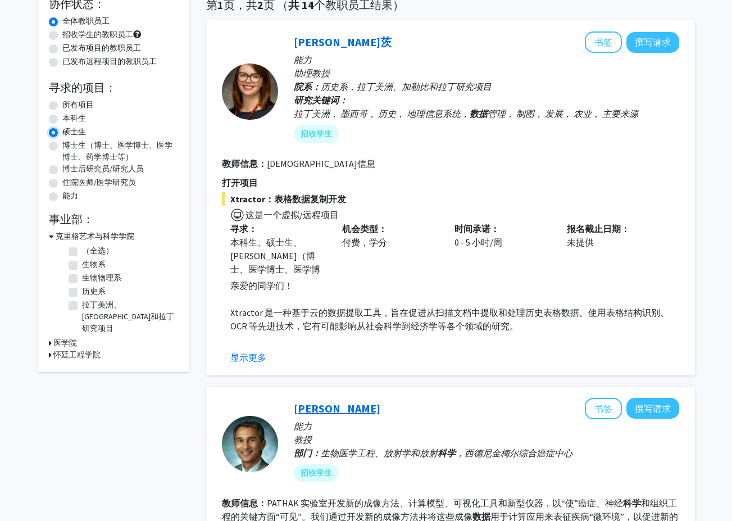
scroll to position [169, 0]
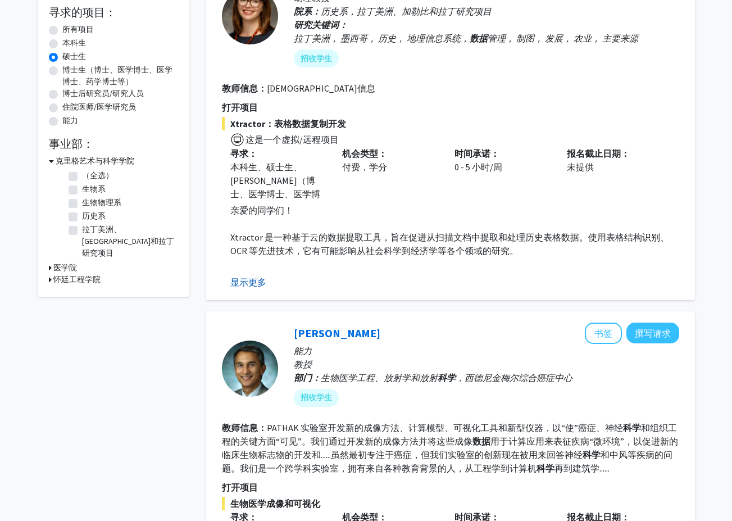
click at [252, 283] on button "显示更多" at bounding box center [248, 281] width 36 height 13
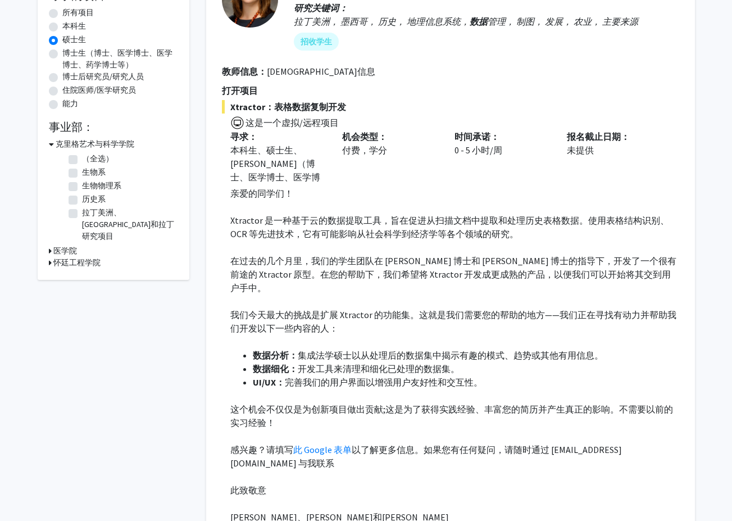
scroll to position [225, 0]
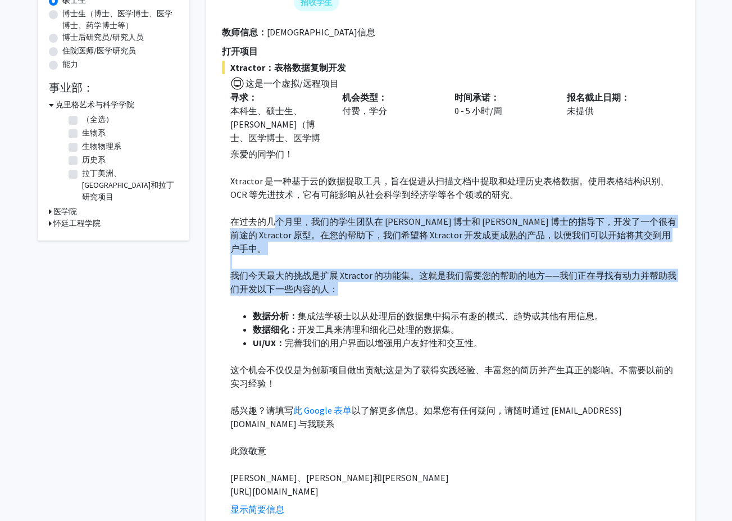
drag, startPoint x: 352, startPoint y: 266, endPoint x: 377, endPoint y: 280, distance: 28.6
click at [377, 280] on div "亲爱的同学们！ Xtractor 是一种基于云的数据提取工具，旨在促进从扫描文档中提取和处理历史表格数据。使用表格结构识别、OCR 等先进技术，它有可能影响从…" at bounding box center [454, 322] width 449 height 351
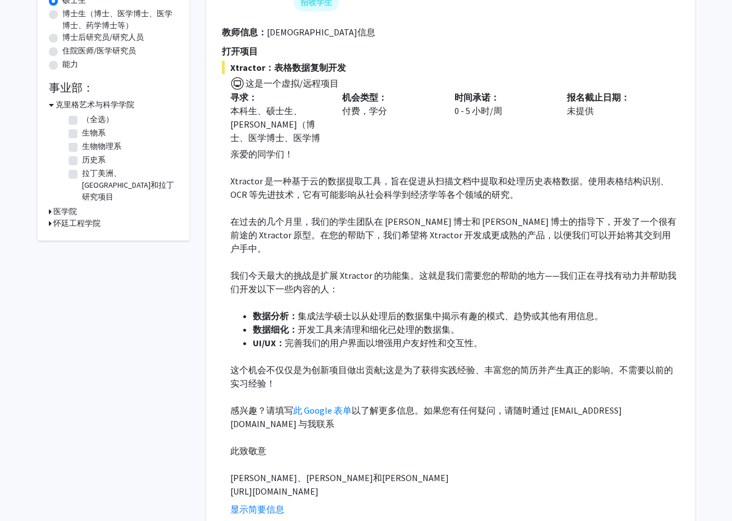
drag, startPoint x: 377, startPoint y: 280, endPoint x: 518, endPoint y: 375, distance: 170.3
click at [518, 375] on p "这个机会不仅仅是为创新项目做出贡献;这是为了获得实践经验、丰富您的简历并产生真正的影响。不需要以前的实习经验！" at bounding box center [454, 376] width 449 height 27
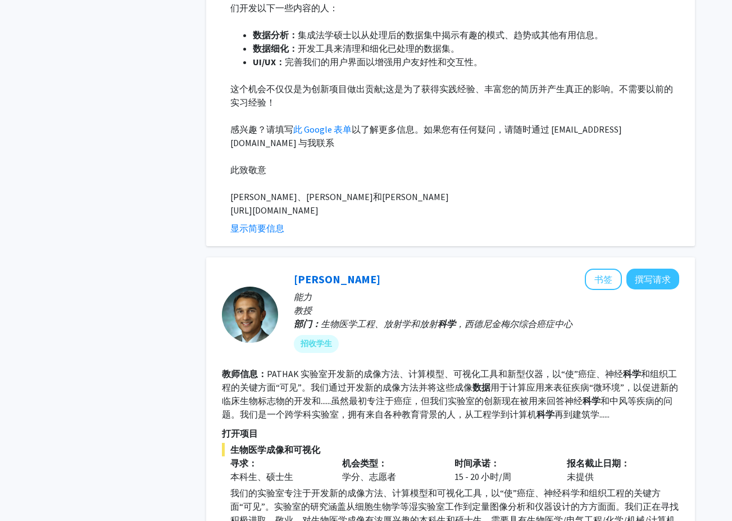
scroll to position [674, 0]
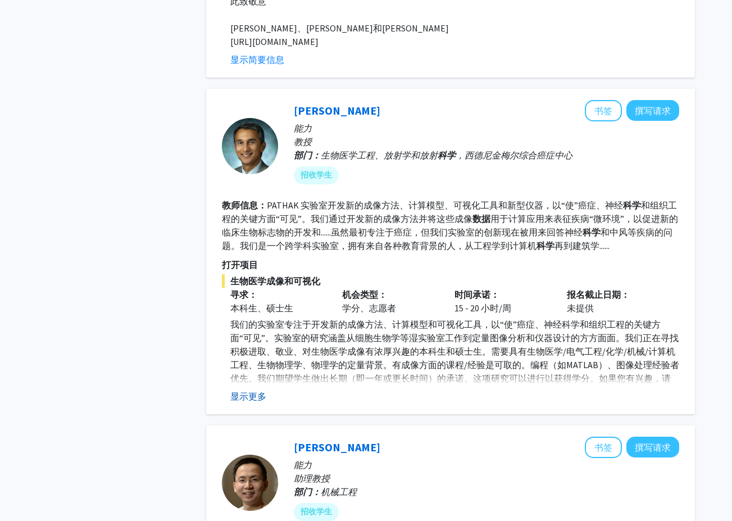
click at [240, 376] on fg-read-more "我们的实验室专注于开发新的成像方法、计算模型和可视化工具，以“使”癌症、神经科学和组织工程的关键方面“可见”。实验室的研究涵盖从细胞生物学等湿实验室工作到定量…" at bounding box center [450, 359] width 457 height 85
click at [539, 318] on span "我们的实验室专注于开发新的成像方法、计算模型和可视化工具，以“使”癌症、神经科学和组织工程的关键方面“可见”。实验室的研究涵盖从细胞生物学等湿实验室工作到定量…" at bounding box center [454, 364] width 449 height 92
click at [257, 389] on button "显示更多" at bounding box center [248, 395] width 36 height 13
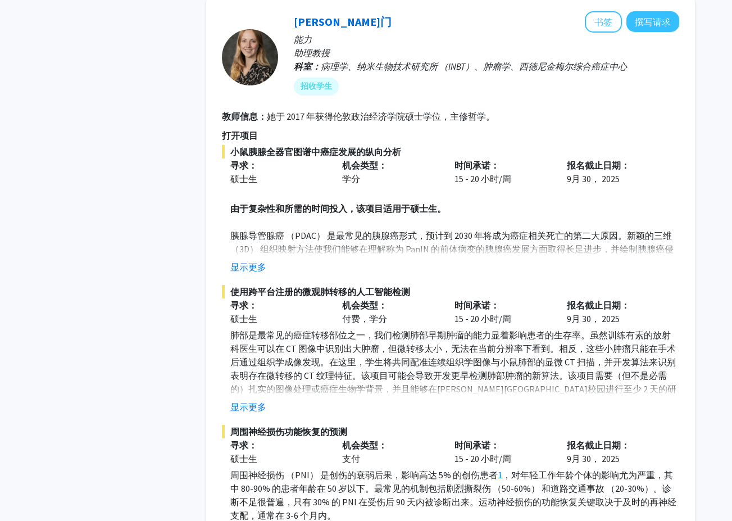
scroll to position [2472, 0]
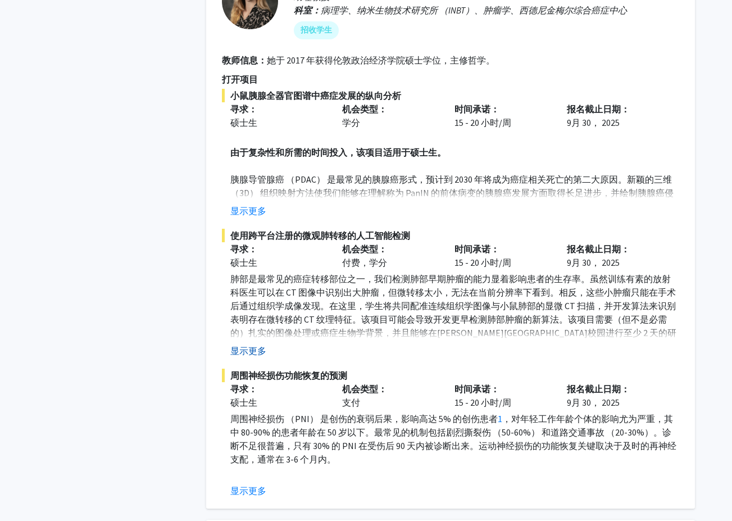
click at [265, 344] on button "显示更多" at bounding box center [248, 350] width 36 height 13
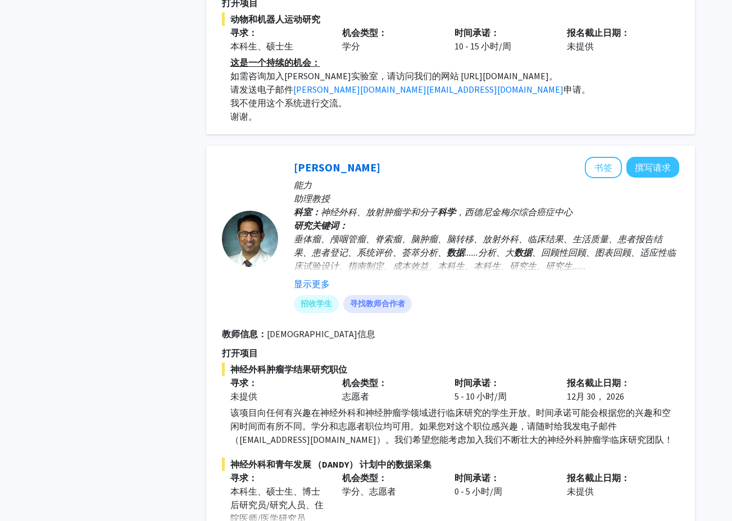
scroll to position [0, 0]
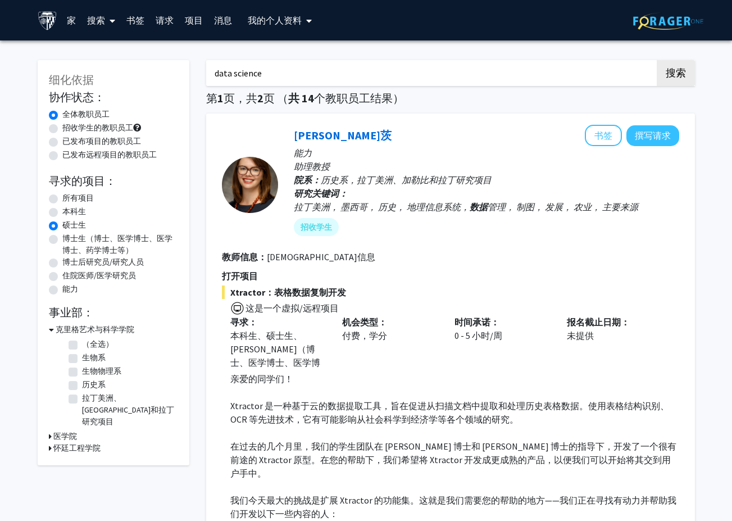
drag, startPoint x: 290, startPoint y: 79, endPoint x: 86, endPoint y: 54, distance: 205.5
type input "machine learning"
click at [657, 60] on button "搜索" at bounding box center [676, 73] width 38 height 26
radio input "true"
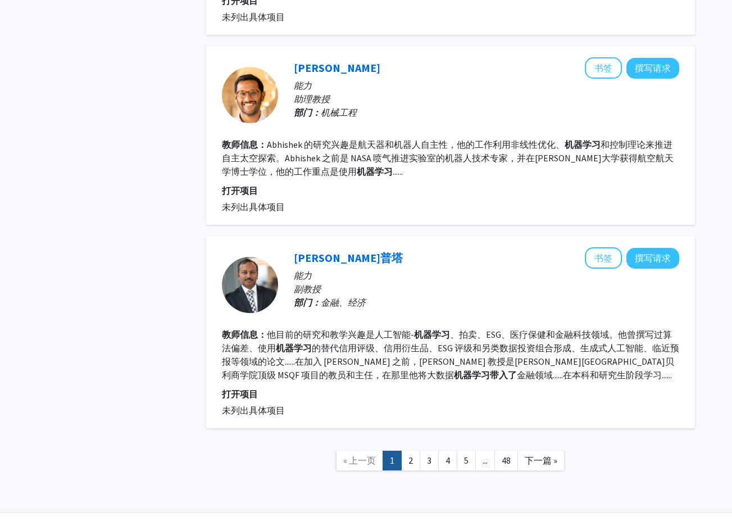
scroll to position [1676, 0]
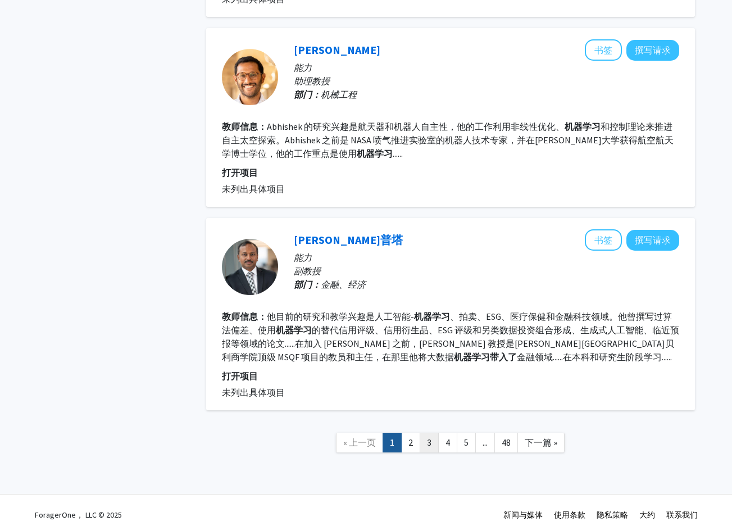
click at [422, 433] on link "3" at bounding box center [429, 443] width 19 height 20
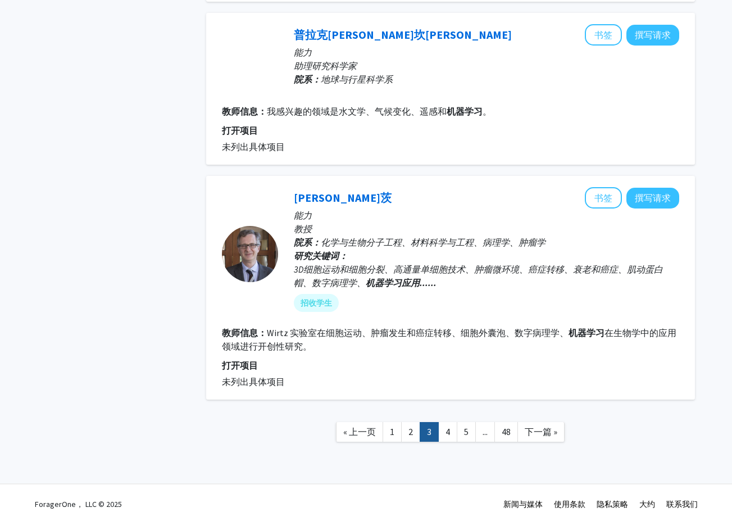
scroll to position [1658, 0]
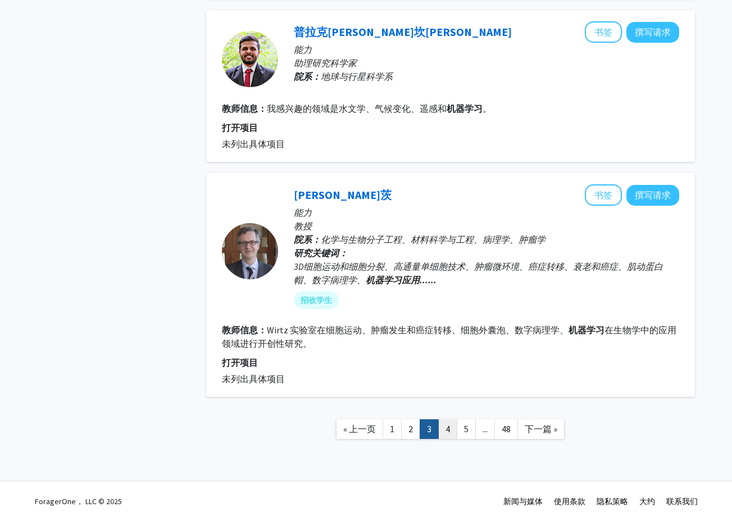
click at [445, 424] on link "4" at bounding box center [447, 429] width 19 height 20
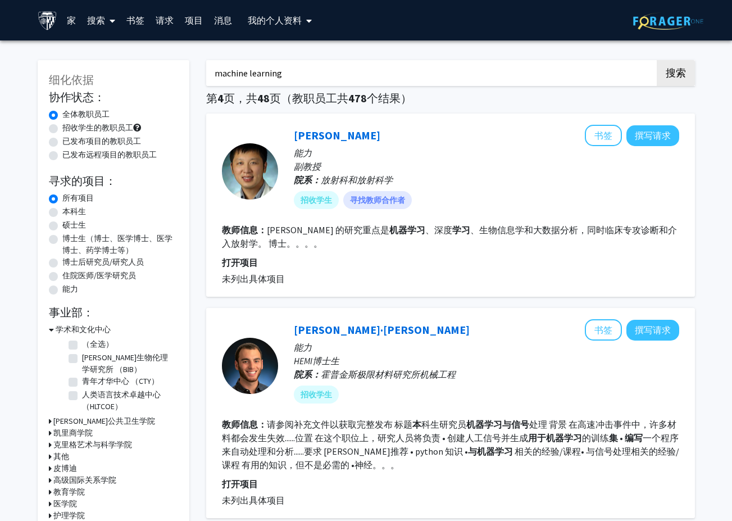
drag, startPoint x: 253, startPoint y: 72, endPoint x: 163, endPoint y: 65, distance: 90.1
type input "data"
click at [657, 60] on button "搜索" at bounding box center [676, 73] width 38 height 26
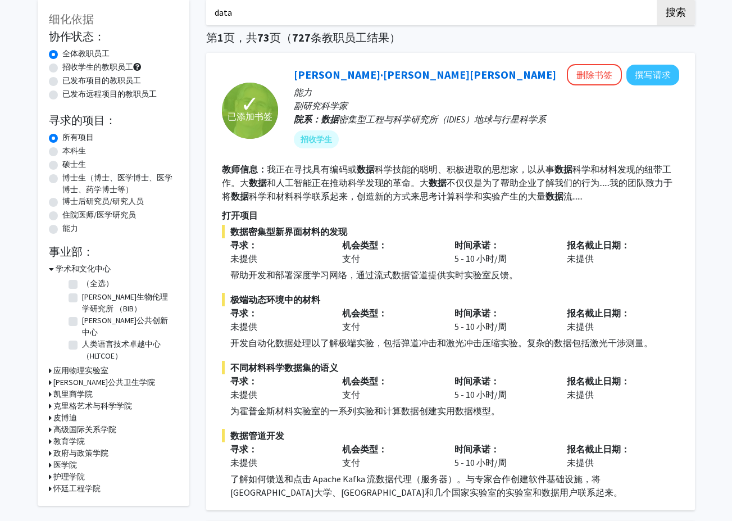
scroll to position [56, 0]
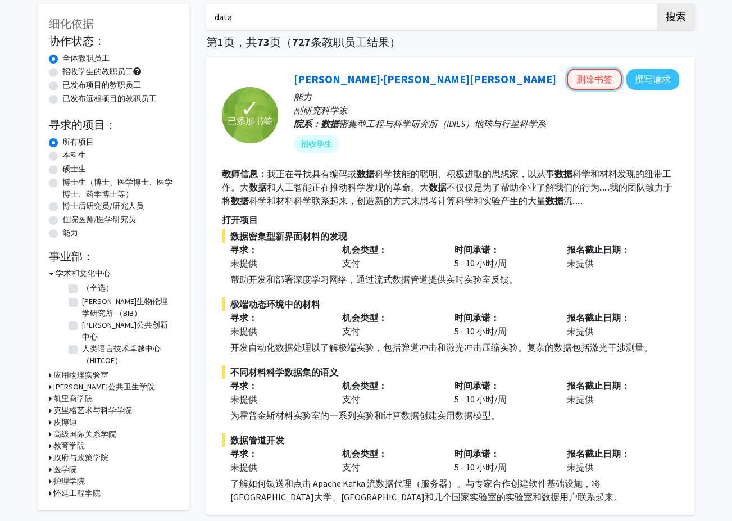
click at [603, 85] on button "删除书签" at bounding box center [594, 79] width 55 height 21
click at [603, 84] on button "书签" at bounding box center [603, 79] width 37 height 21
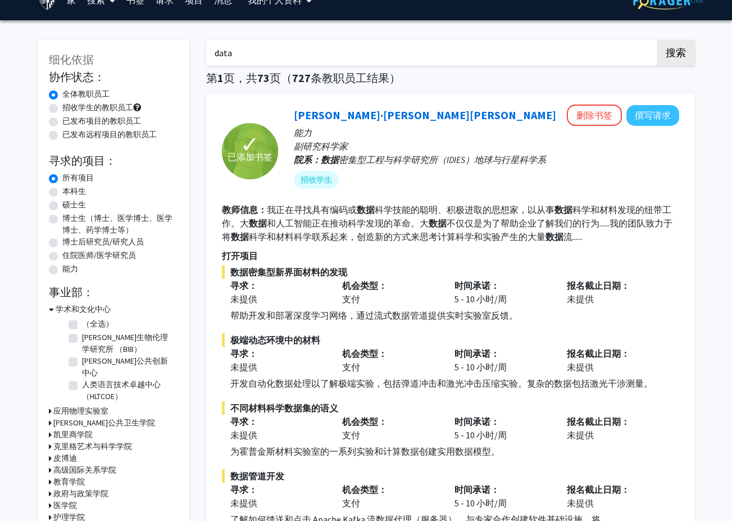
scroll to position [0, 0]
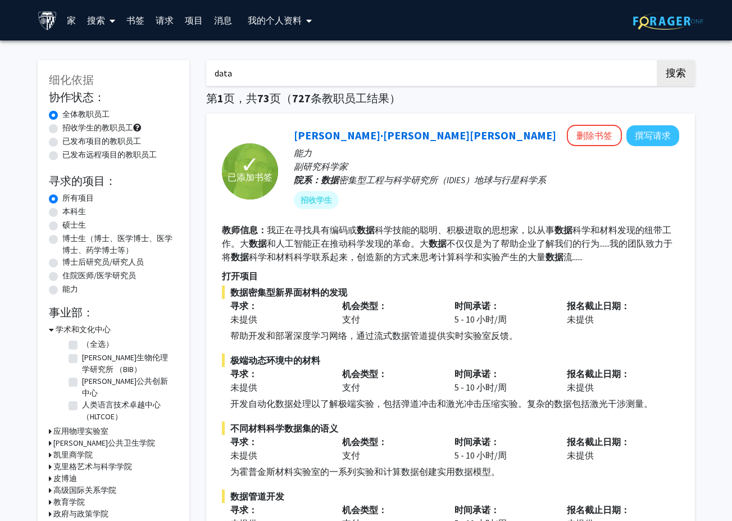
click at [71, 226] on label "硕士生" at bounding box center [74, 225] width 24 height 12
click at [70, 226] on input "硕士生" at bounding box center [65, 222] width 7 height 7
radio input "true"
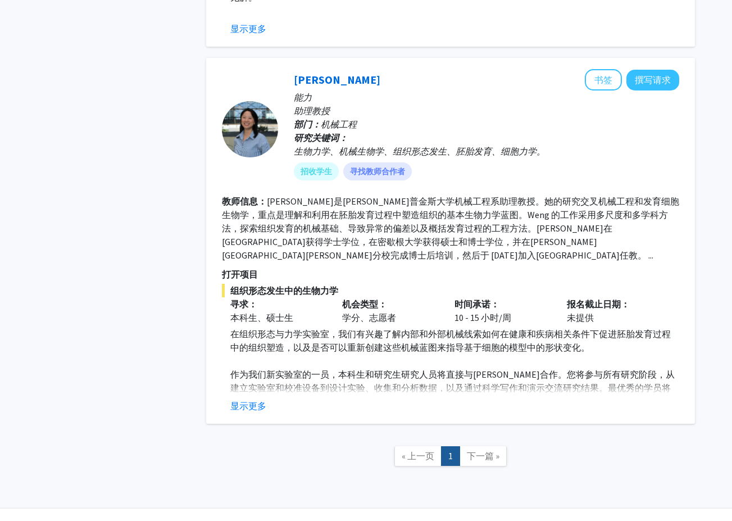
scroll to position [4428, 0]
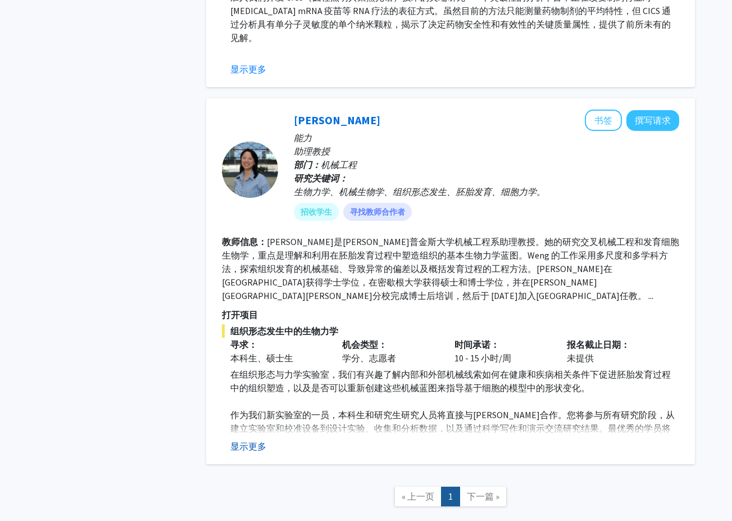
click at [252, 439] on button "显示更多" at bounding box center [248, 445] width 36 height 13
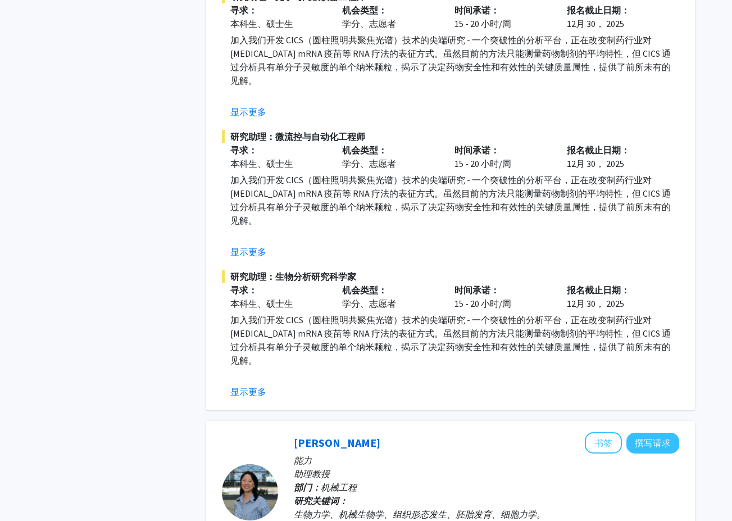
scroll to position [4090, 0]
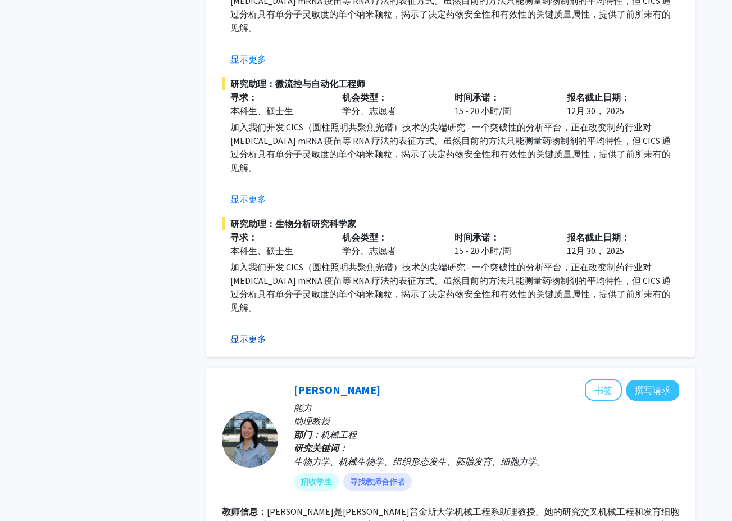
click at [240, 332] on button "显示更多" at bounding box center [248, 338] width 36 height 13
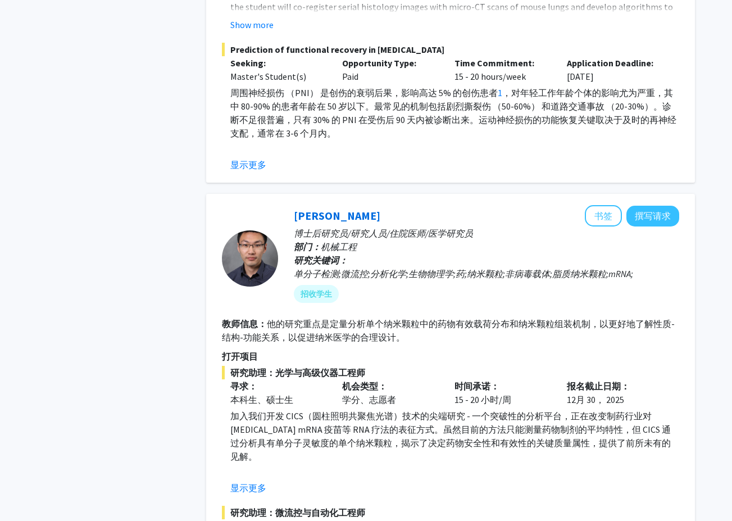
scroll to position [3529, 0]
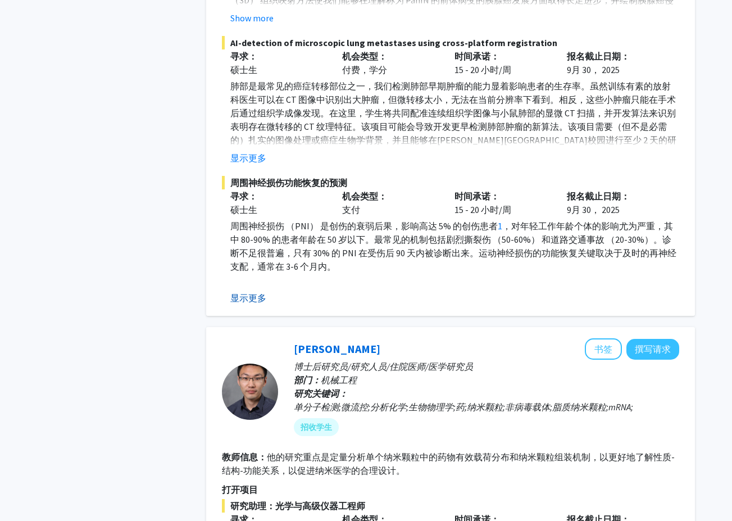
click at [244, 291] on button "显示更多" at bounding box center [248, 297] width 36 height 13
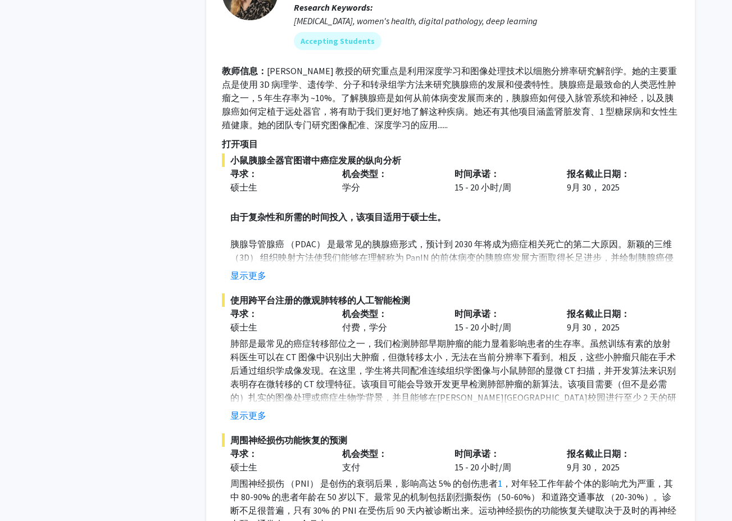
scroll to position [3192, 0]
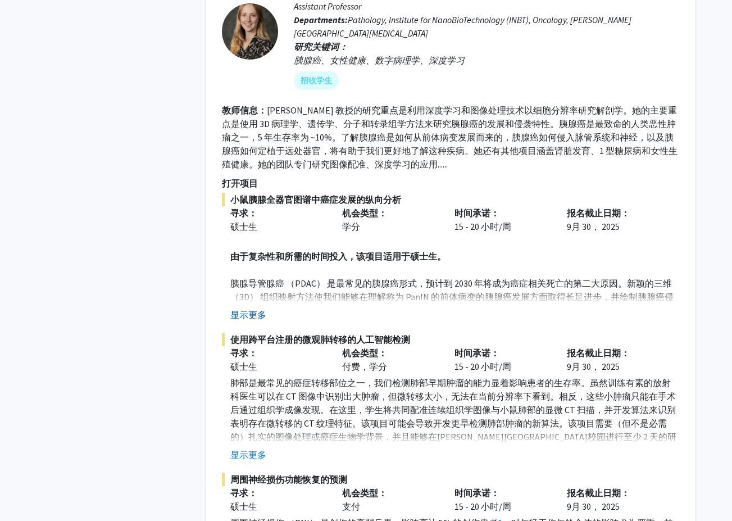
click at [253, 308] on button "显示更多" at bounding box center [248, 314] width 36 height 13
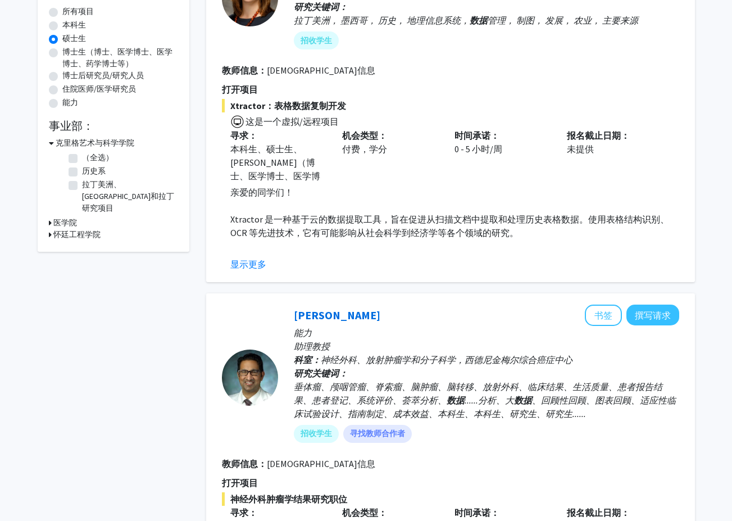
scroll to position [0, 0]
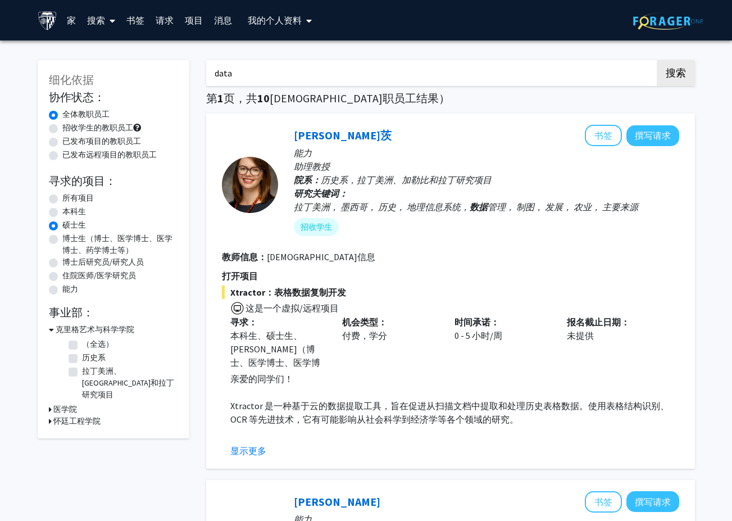
drag, startPoint x: 269, startPoint y: 67, endPoint x: 126, endPoint y: 51, distance: 143.7
click at [297, 60] on input "data" at bounding box center [426, 73] width 441 height 26
click at [303, 62] on input "data" at bounding box center [426, 73] width 441 height 26
click at [243, 76] on input "data" at bounding box center [426, 73] width 441 height 26
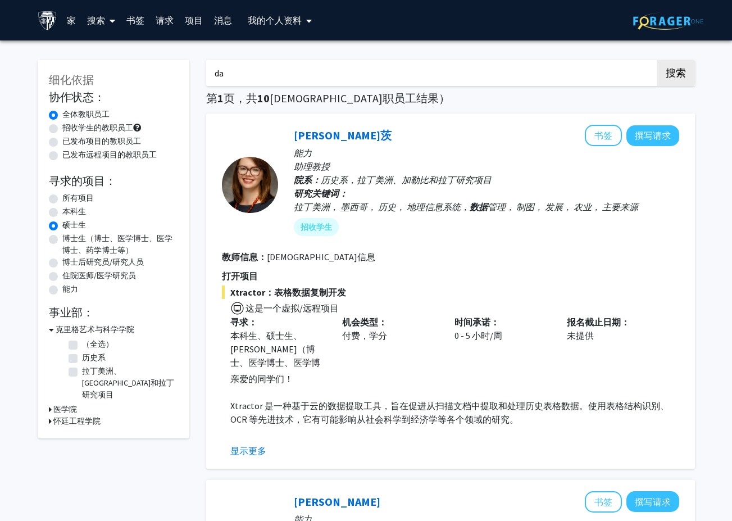
type input "d"
click at [63, 197] on div "所有项目" at bounding box center [113, 198] width 129 height 13
click at [62, 199] on label "所有项目" at bounding box center [77, 198] width 31 height 12
click at [62, 199] on input "所有项目" at bounding box center [65, 195] width 7 height 7
radio input "true"
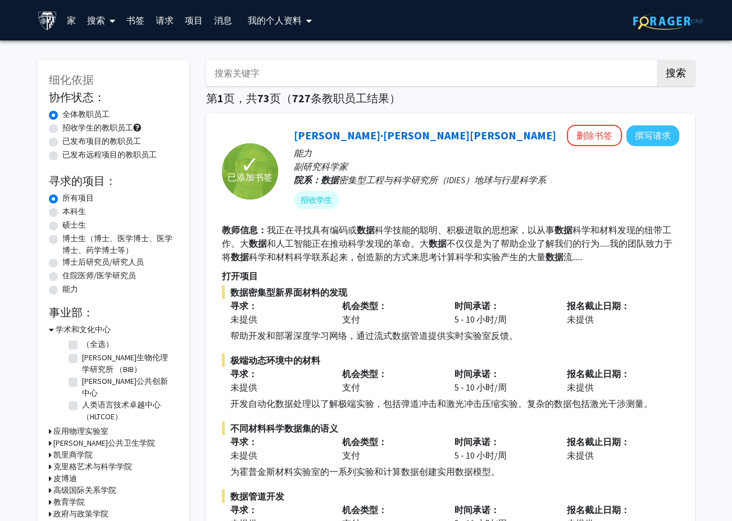
click at [66, 129] on label "招收学生的教职员工" at bounding box center [97, 128] width 71 height 12
click at [66, 129] on input "招收学生的教职员工" at bounding box center [65, 125] width 7 height 7
radio input "true"
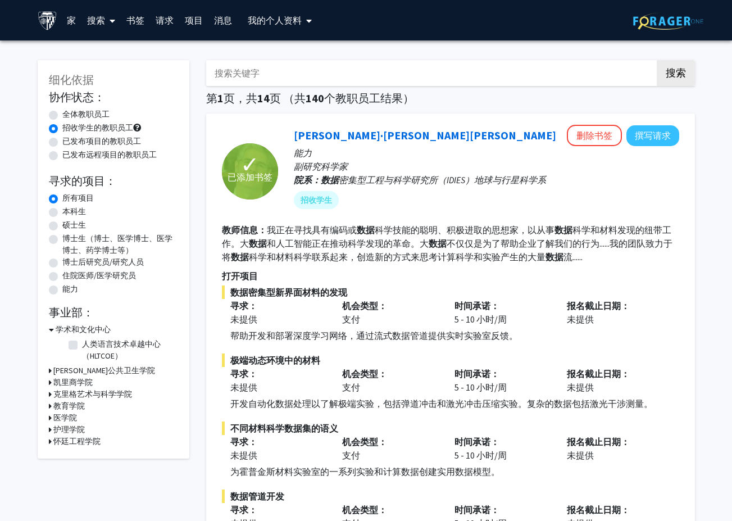
click at [71, 120] on label "全体教职员工" at bounding box center [85, 114] width 47 height 12
click at [70, 116] on input "全体教职员工" at bounding box center [65, 111] width 7 height 7
radio input "true"
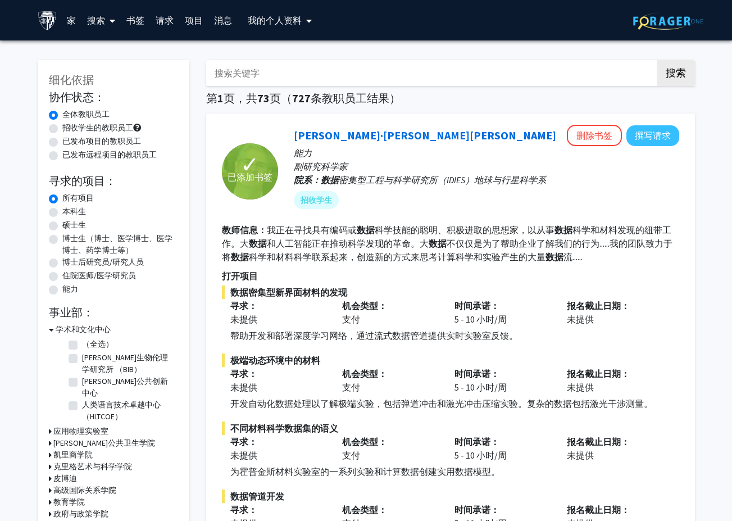
click at [74, 134] on div "招收学生的教职员工" at bounding box center [113, 128] width 129 height 13
click at [69, 125] on label "招收学生的教职员工" at bounding box center [97, 128] width 71 height 12
click at [69, 125] on input "招收学生的教职员工" at bounding box center [65, 125] width 7 height 7
radio input "true"
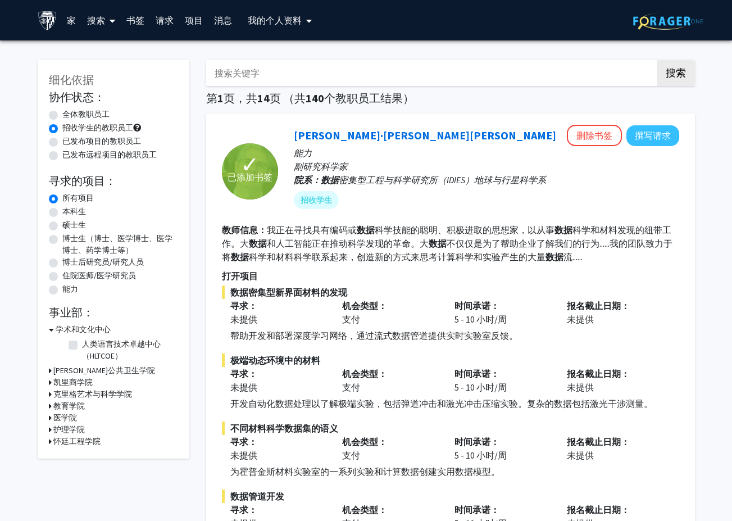
click at [130, 138] on label "已发布项目的教职员工" at bounding box center [101, 141] width 79 height 12
click at [70, 138] on input "已发布项目的教职员工" at bounding box center [65, 138] width 7 height 7
radio input "true"
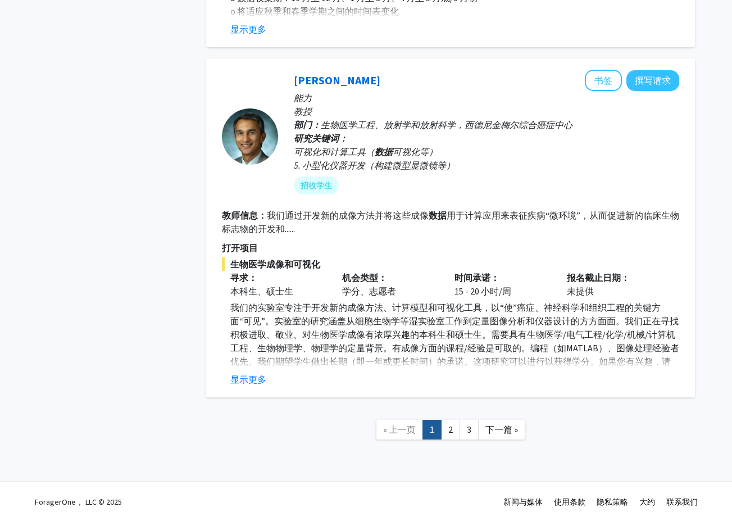
scroll to position [3433, 0]
drag, startPoint x: 449, startPoint y: 431, endPoint x: 455, endPoint y: 434, distance: 6.6
click at [455, 434] on link "2" at bounding box center [450, 429] width 19 height 20
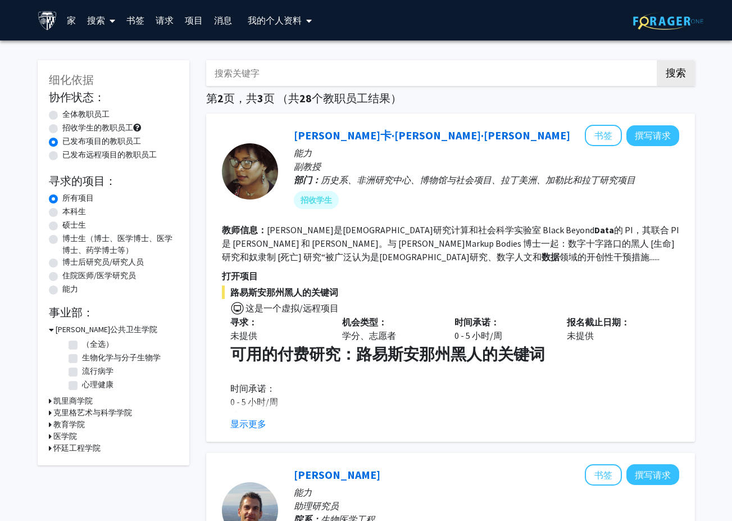
click at [480, 225] on fg-read-more "约翰逊是黑人研究计算和社会科学实验室 Black Beyond Data 的 PI，其联合 PI 是 Kim Gallon 和 Alexandre White…" at bounding box center [450, 243] width 457 height 38
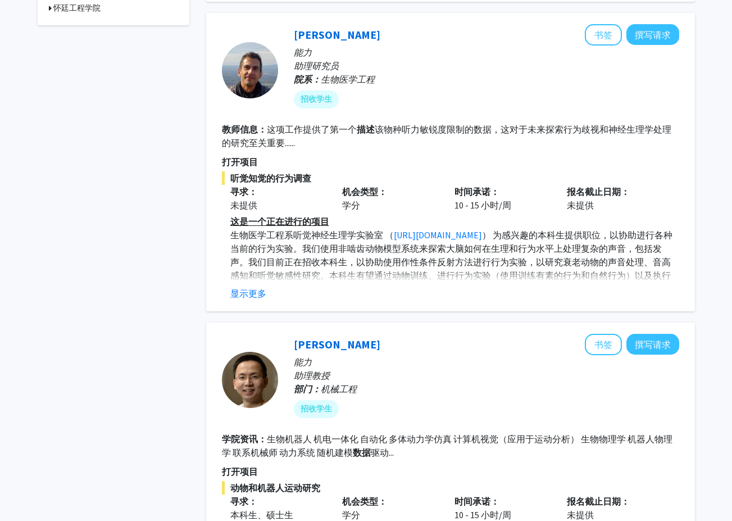
scroll to position [449, 0]
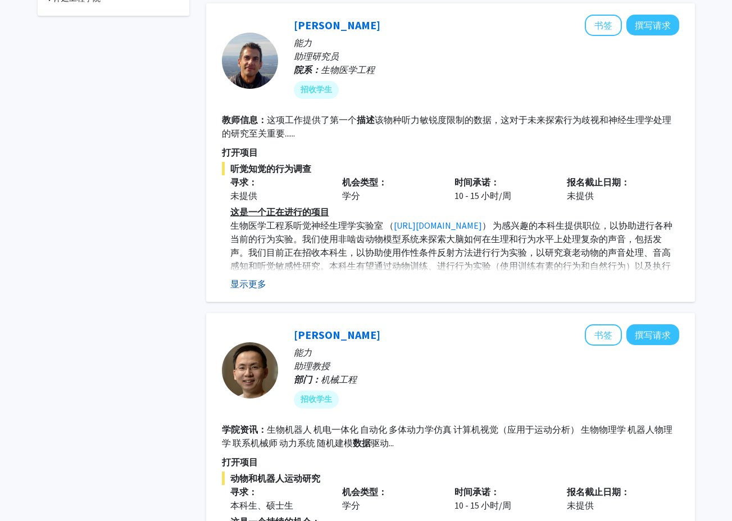
click at [252, 279] on button "显示更多" at bounding box center [248, 283] width 36 height 13
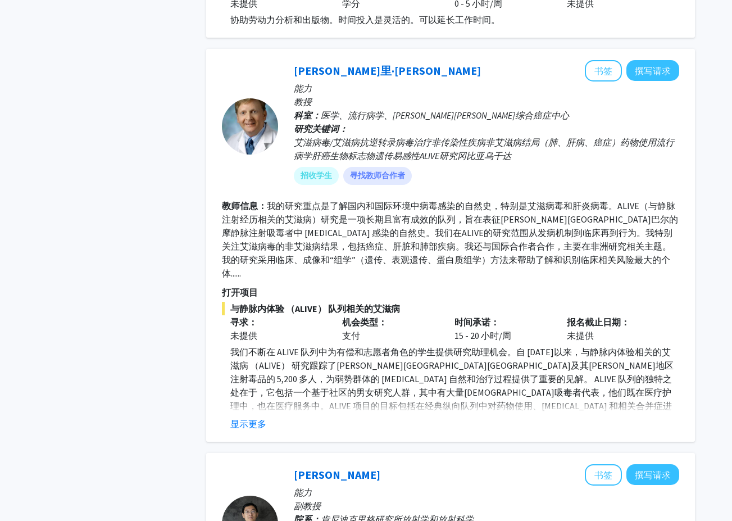
scroll to position [1517, 0]
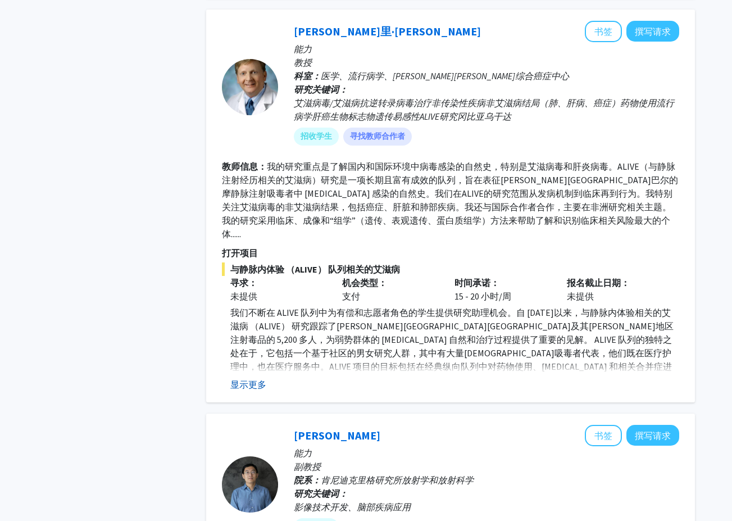
click at [246, 388] on button "显示更多" at bounding box center [248, 383] width 36 height 13
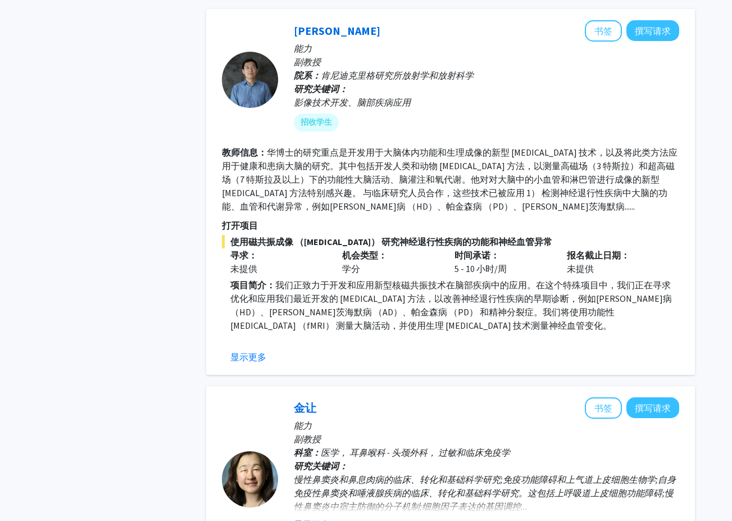
scroll to position [1966, 0]
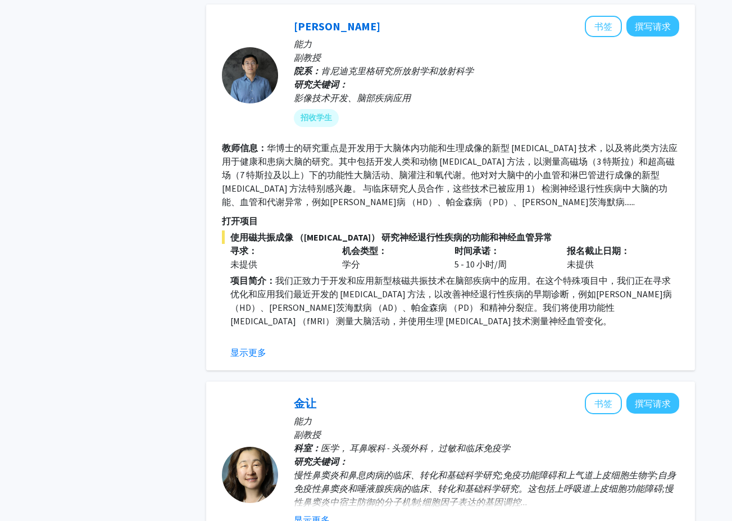
click at [261, 345] on div "华军 书签 撰写请求 能力 副教授 院系： 肯尼迪克里格研究所放射学和放射科学 研究关键词： 影像技术开发、脑部疾病应用 招收学生 教师信息： 华博士的研究重…" at bounding box center [450, 187] width 489 height 366
click at [256, 345] on button "显示更多" at bounding box center [248, 351] width 36 height 13
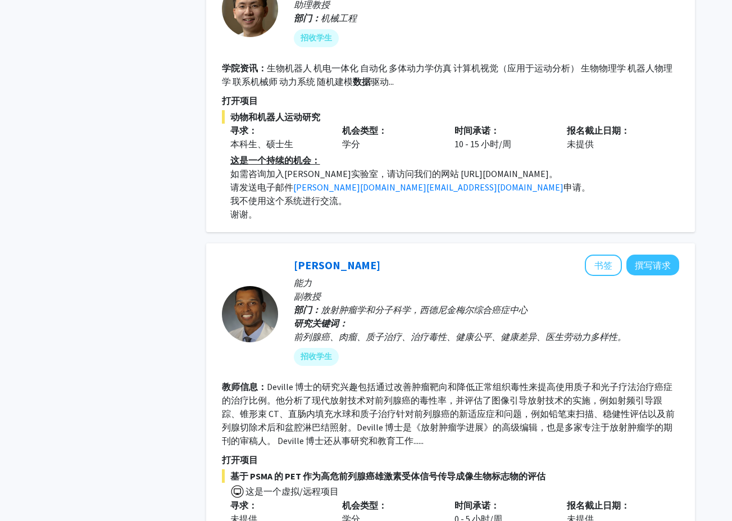
scroll to position [0, 0]
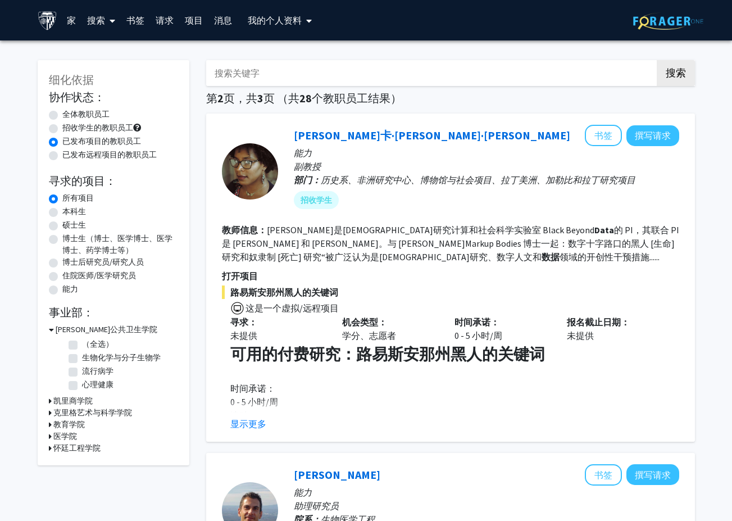
click at [331, 76] on input "搜索关键字" at bounding box center [426, 73] width 441 height 26
type input "machine learning"
click at [657, 60] on button "搜索" at bounding box center [676, 73] width 38 height 26
radio input "true"
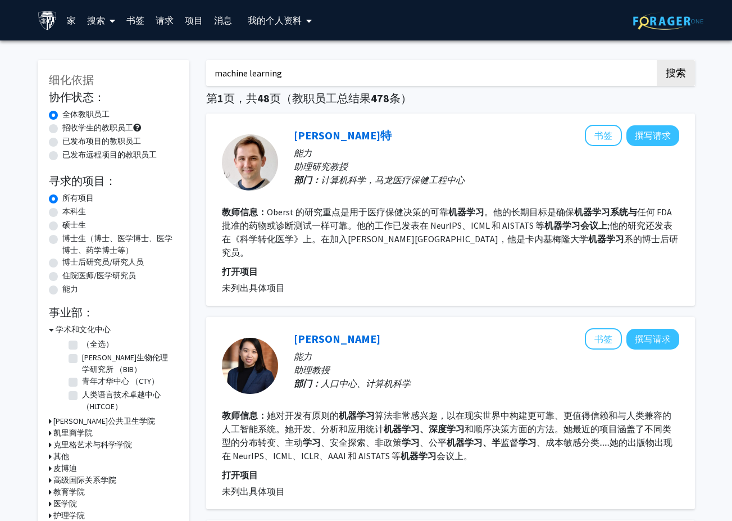
click at [87, 129] on label "招收学生的教职员工" at bounding box center [97, 128] width 71 height 12
click at [70, 129] on input "招收学生的教职员工" at bounding box center [65, 125] width 7 height 7
radio input "true"
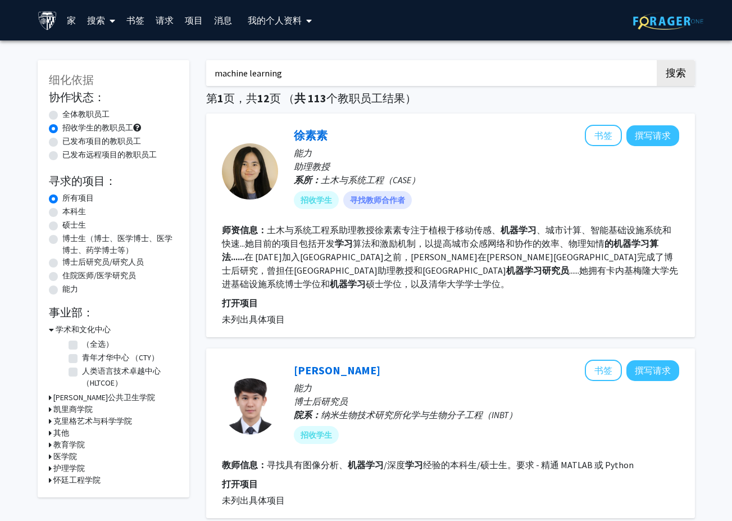
click at [117, 142] on label "已发布项目的教职员工" at bounding box center [101, 141] width 79 height 12
click at [70, 142] on input "已发布项目的教职员工" at bounding box center [65, 138] width 7 height 7
radio input "true"
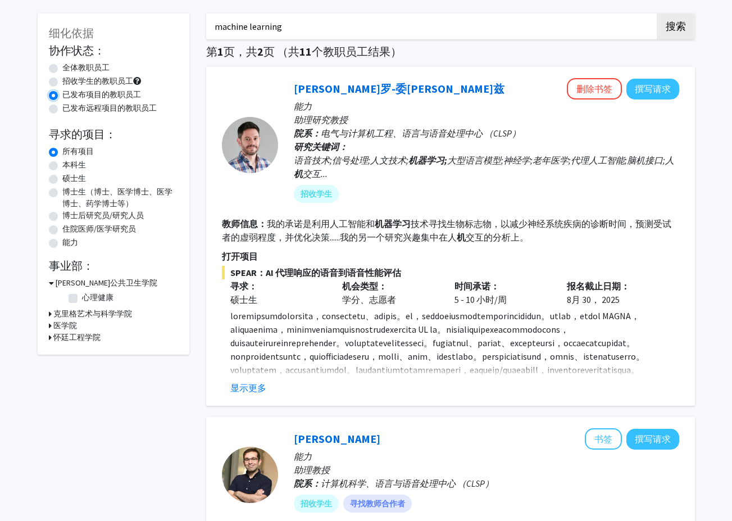
scroll to position [56, 0]
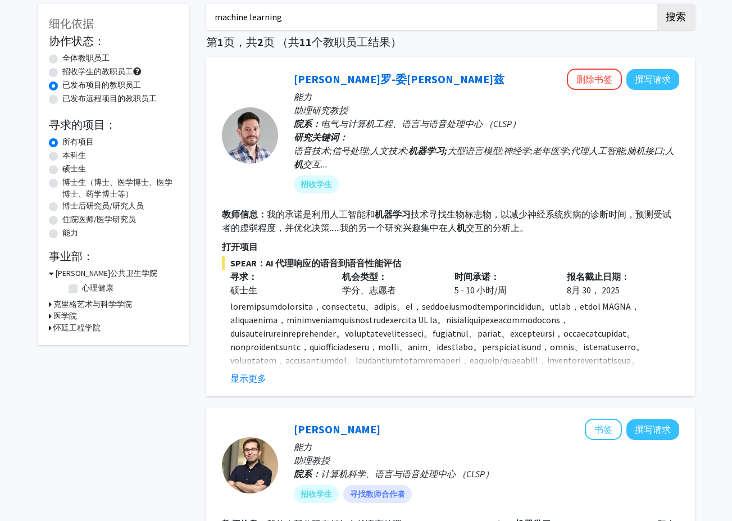
click at [247, 373] on button "显示更多" at bounding box center [248, 377] width 36 height 13
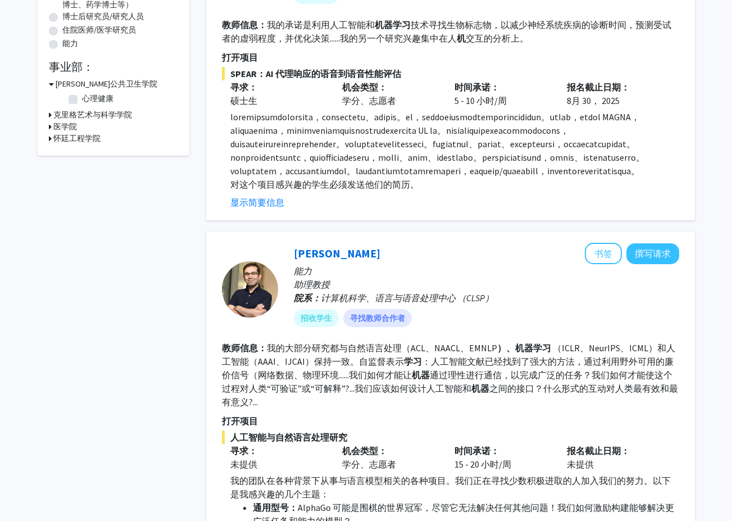
scroll to position [393, 0]
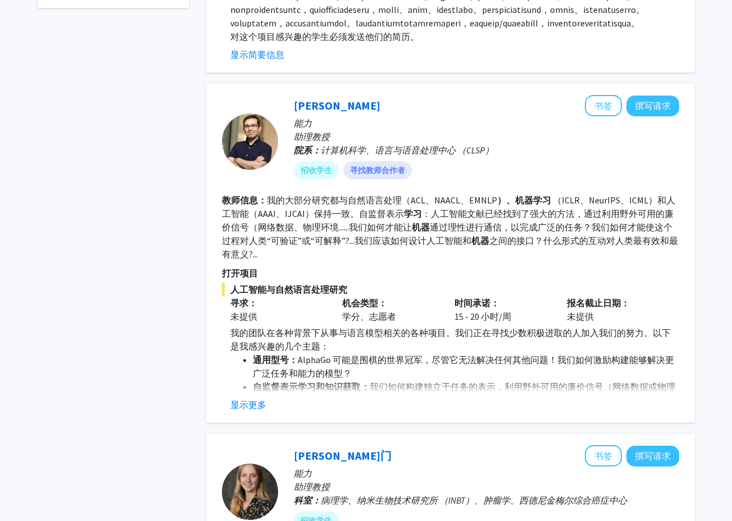
click at [253, 411] on fg-read-more "我的团队在各种背景下从事与语言模型相关的各种项目。我们正在寻找少数积极进取的人加入我们的努力。以下是我感兴趣的几个主题： 通用型号： AlphaGo 可能是围…" at bounding box center [450, 368] width 457 height 85
click at [251, 411] on button "显示更多" at bounding box center [248, 404] width 36 height 13
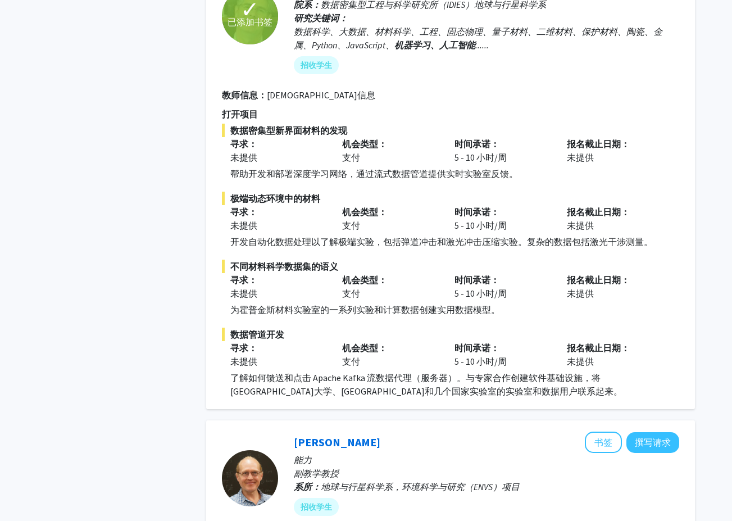
scroll to position [1573, 0]
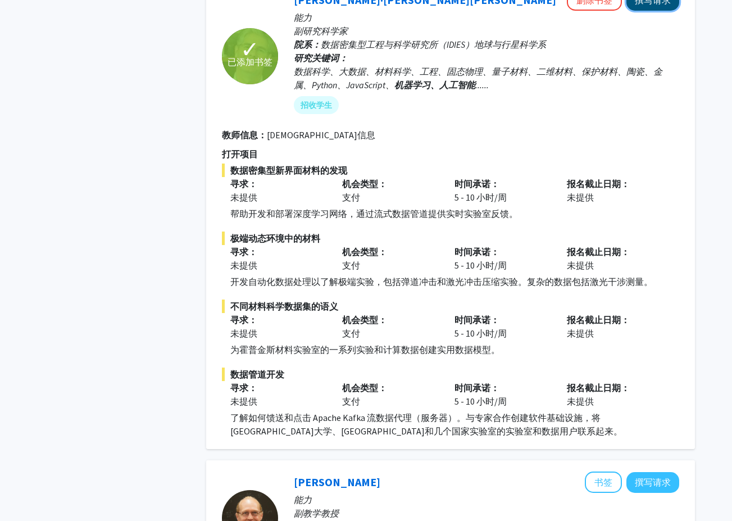
click at [660, 11] on button "撰写请求" at bounding box center [652, 0] width 53 height 21
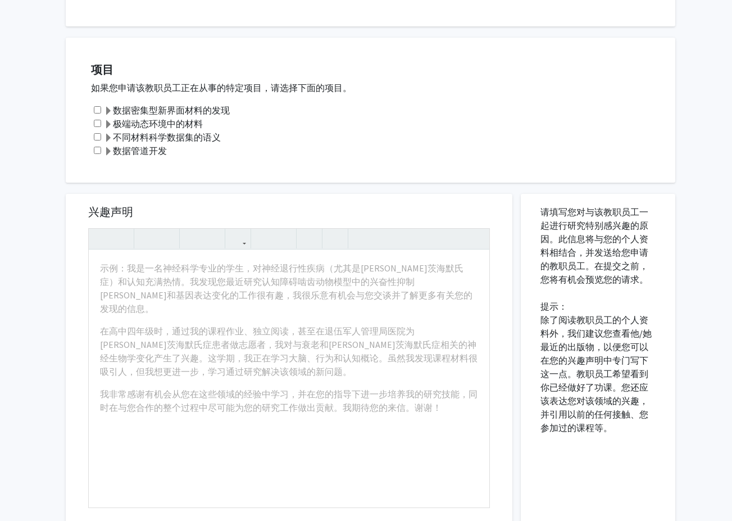
scroll to position [272, 0]
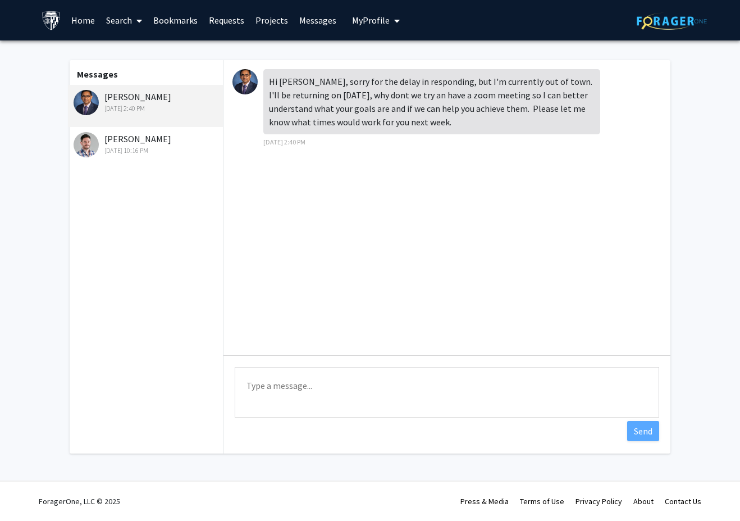
click at [83, 101] on img at bounding box center [86, 102] width 25 height 25
click at [138, 96] on div "[PERSON_NAME] [DATE] 2:40 PM" at bounding box center [147, 102] width 147 height 24
drag, startPoint x: 190, startPoint y: 96, endPoint x: 107, endPoint y: 102, distance: 83.9
click at [107, 102] on div "[PERSON_NAME] [DATE] 2:40 PM" at bounding box center [147, 102] width 147 height 24
copy div "[PERSON_NAME]"
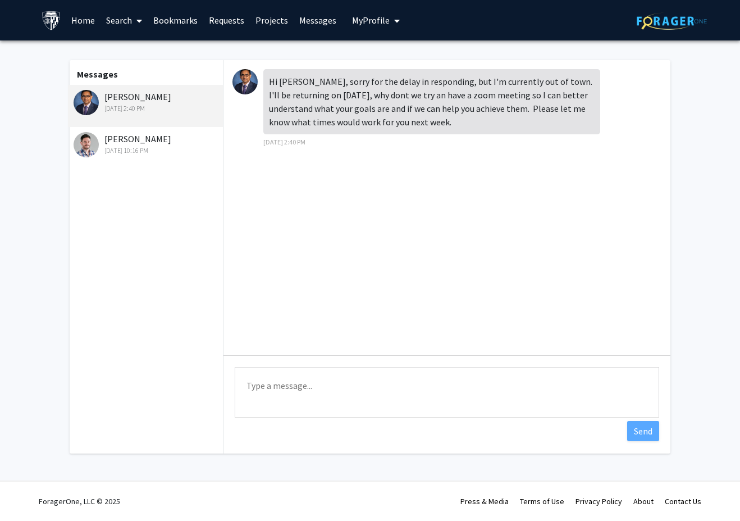
drag, startPoint x: 458, startPoint y: 186, endPoint x: 456, endPoint y: 181, distance: 6.3
click at [458, 188] on div "Hi [PERSON_NAME], sorry for the delay in responding, but I'm currently out of t…" at bounding box center [447, 207] width 447 height 295
click at [361, 386] on textarea "Type a message" at bounding box center [447, 392] width 425 height 51
click at [379, 392] on textarea "v" at bounding box center [447, 392] width 425 height 51
paste textarea "Dear Professor Wontakal, I am very appreciate your kind response, and I sincere…"
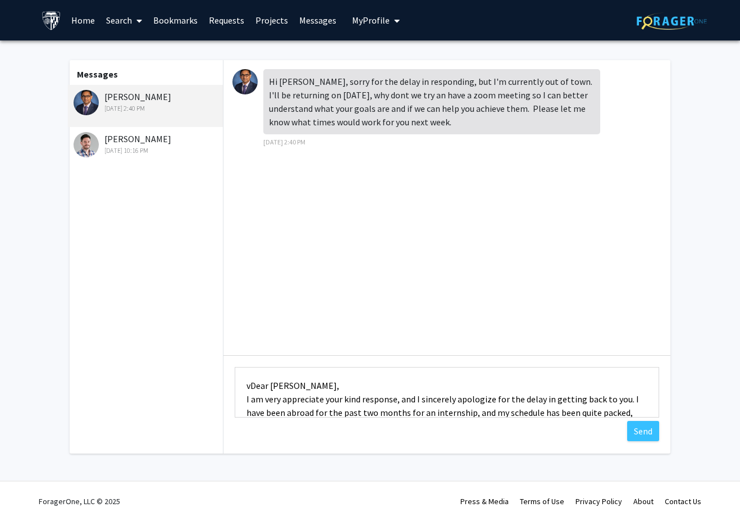
click at [249, 389] on textarea "vDear Professor Wontakal, I am very appreciate your kind response, and I sincer…" at bounding box center [447, 392] width 425 height 51
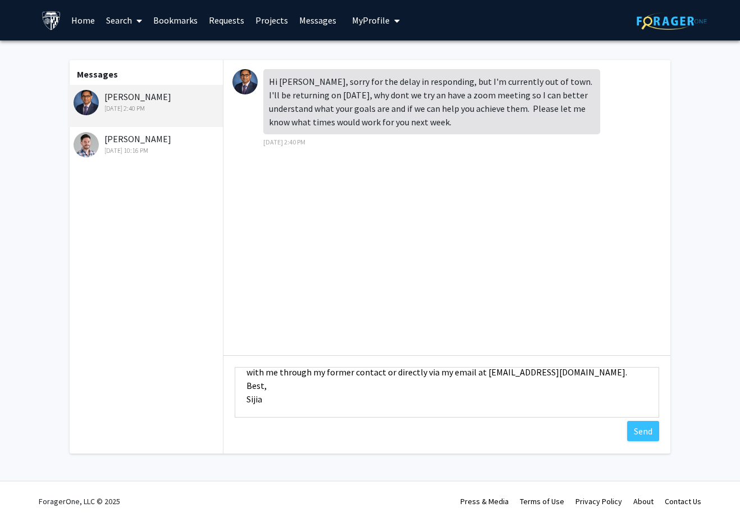
scroll to position [108, 0]
click at [514, 401] on textarea "Dear Professor Wontakal, I am very appreciate your kind response, and I sincere…" at bounding box center [447, 392] width 425 height 51
type textarea "Dear Professor Wontakal, I am very appreciate your kind response, and I sincere…"
click at [643, 429] on button "Send" at bounding box center [643, 431] width 32 height 20
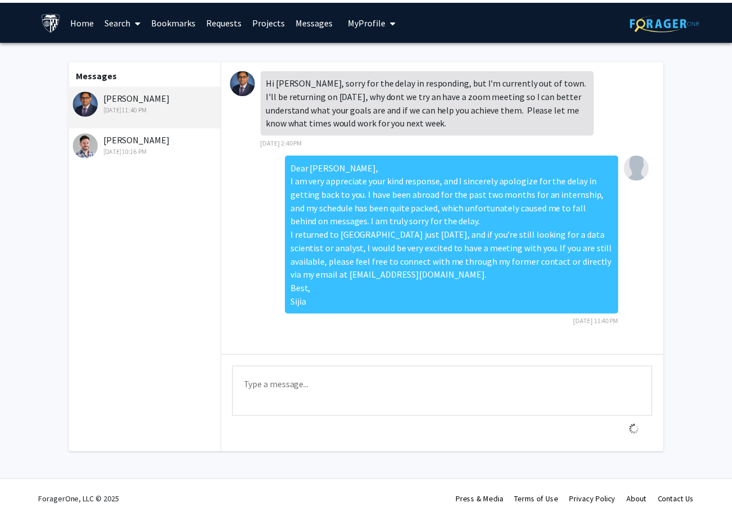
scroll to position [0, 0]
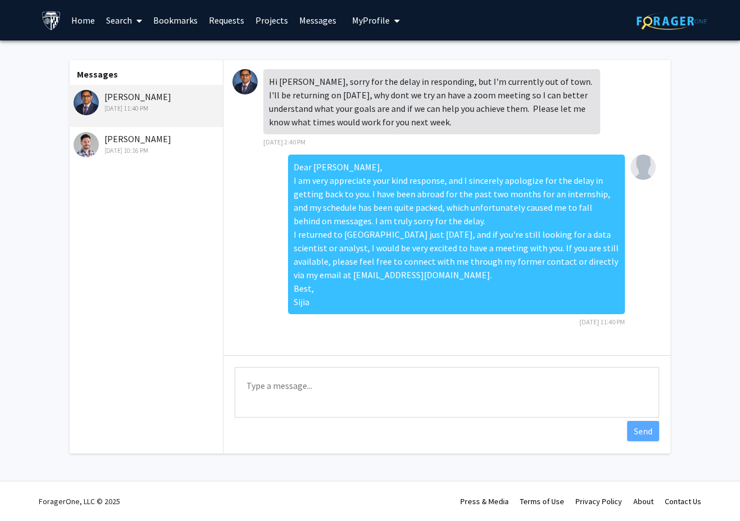
click at [642, 171] on img at bounding box center [643, 166] width 25 height 25
click at [355, 19] on span "My Profile" at bounding box center [371, 20] width 38 height 11
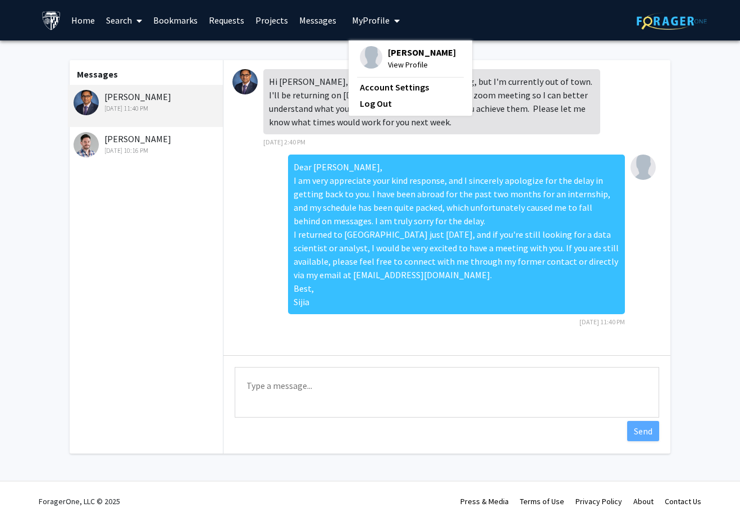
click at [388, 55] on span "Sijia Qian" at bounding box center [422, 52] width 68 height 12
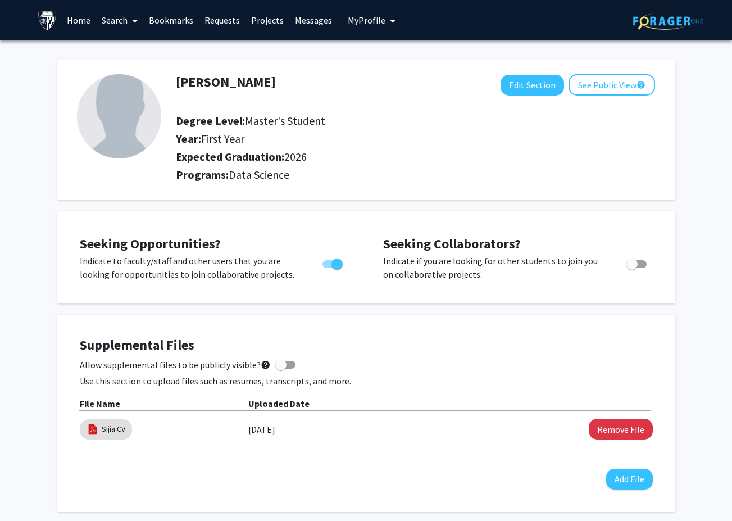
click at [109, 124] on img at bounding box center [119, 116] width 84 height 84
click at [535, 83] on button "Edit Section" at bounding box center [531, 85] width 63 height 21
select select "first_year"
select select "2026"
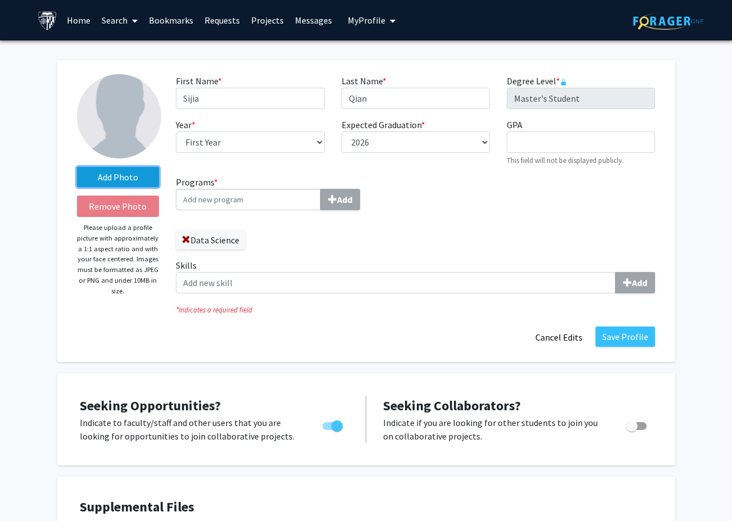
click at [110, 181] on label "Add Photo" at bounding box center [118, 177] width 83 height 20
click at [0, 0] on input "Add Photo" at bounding box center [0, 0] width 0 height 0
click at [124, 173] on label "Add Photo" at bounding box center [118, 177] width 83 height 20
click at [0, 0] on input "Add Photo" at bounding box center [0, 0] width 0 height 0
click at [116, 169] on label "Add Photo" at bounding box center [118, 177] width 83 height 20
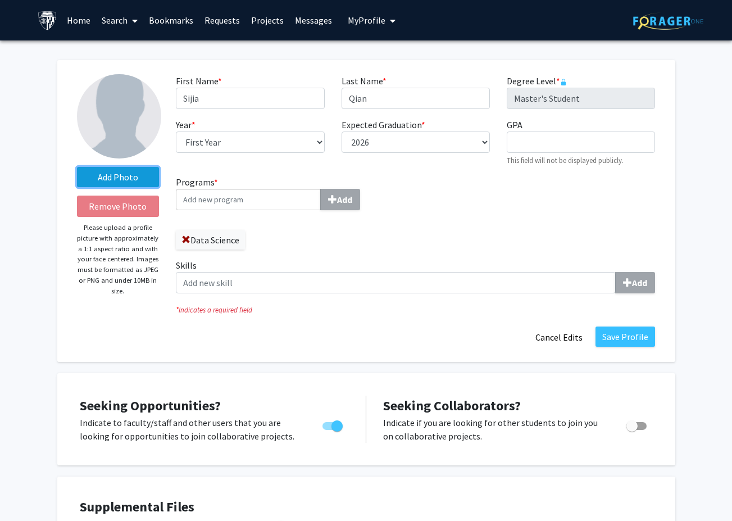
click at [0, 0] on input "Add Photo" at bounding box center [0, 0] width 0 height 0
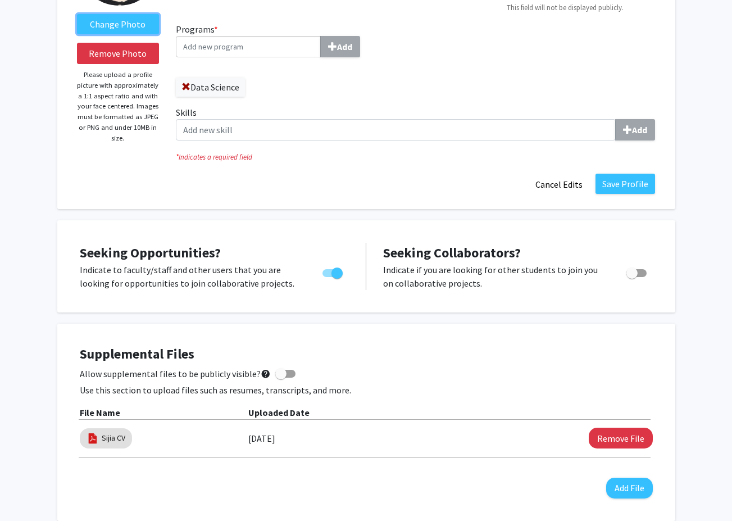
scroll to position [112, 0]
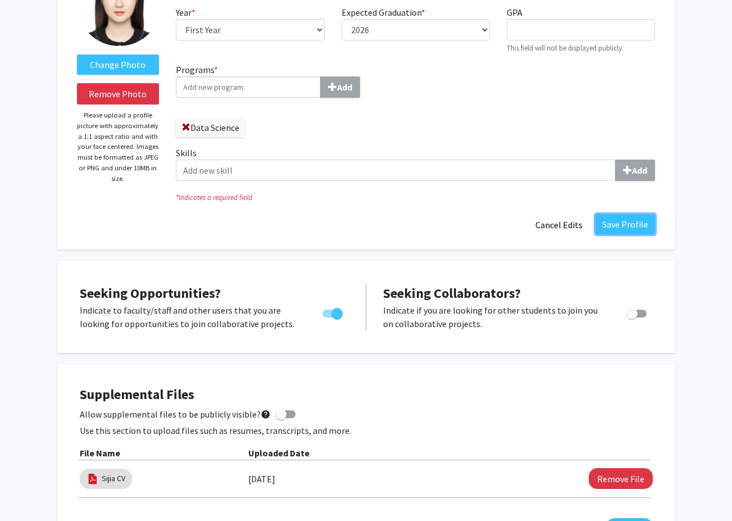
drag, startPoint x: 615, startPoint y: 229, endPoint x: 605, endPoint y: 230, distance: 10.2
click at [614, 229] on button "Save Profile" at bounding box center [625, 224] width 60 height 20
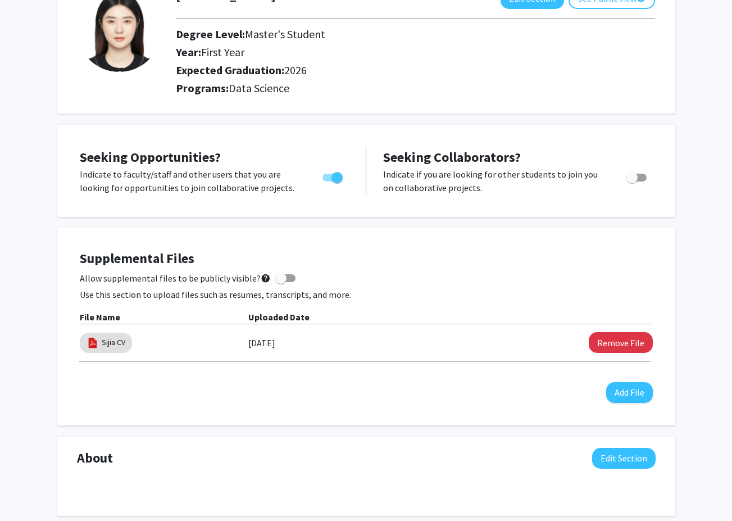
scroll to position [0, 0]
